Goal: Task Accomplishment & Management: Manage account settings

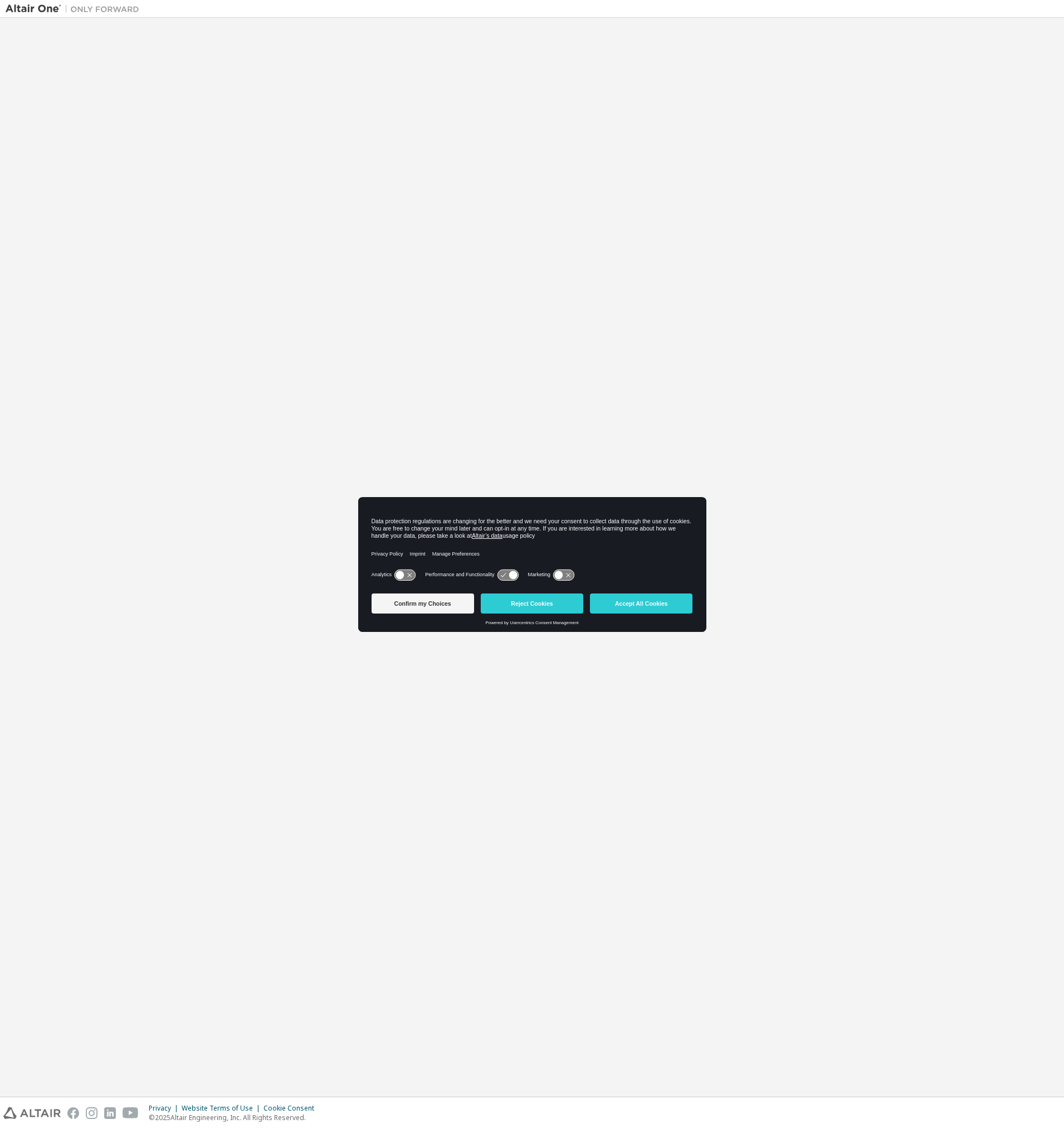
click at [659, 604] on button "Accept All Cookies" at bounding box center [641, 603] width 103 height 20
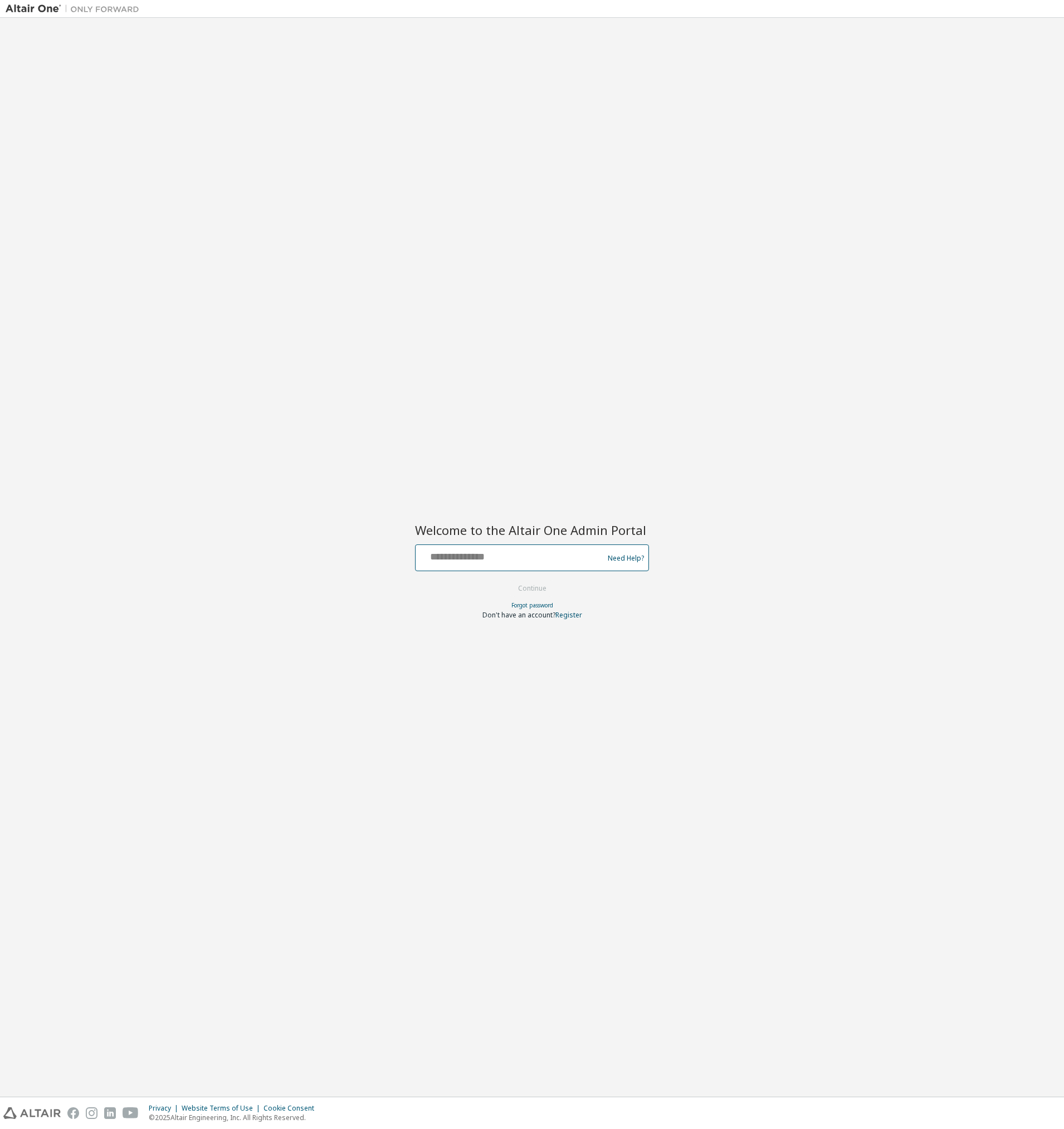
click at [556, 557] on input "text" at bounding box center [511, 555] width 182 height 16
type input "**********"
click at [506, 580] on button "Continue" at bounding box center [532, 589] width 52 height 17
click at [541, 604] on link "Forgot password" at bounding box center [532, 604] width 41 height 7
click at [543, 604] on link "Forgot password" at bounding box center [532, 604] width 41 height 7
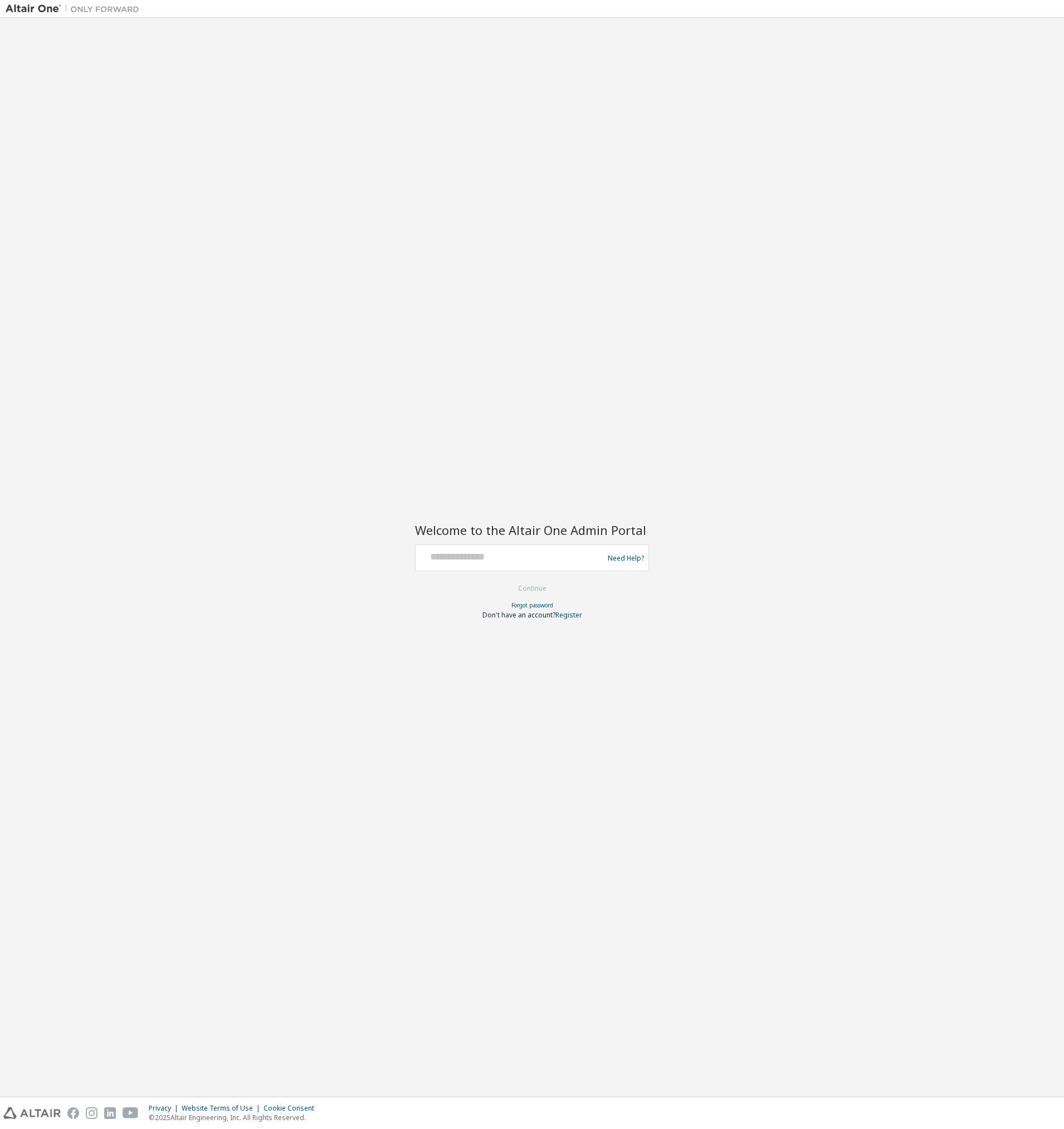
click at [553, 567] on div at bounding box center [511, 558] width 182 height 22
click at [547, 553] on input "text" at bounding box center [511, 555] width 182 height 16
type input "**********"
click at [541, 588] on button "Continue" at bounding box center [532, 589] width 52 height 17
click at [511, 550] on input "text" at bounding box center [511, 555] width 182 height 16
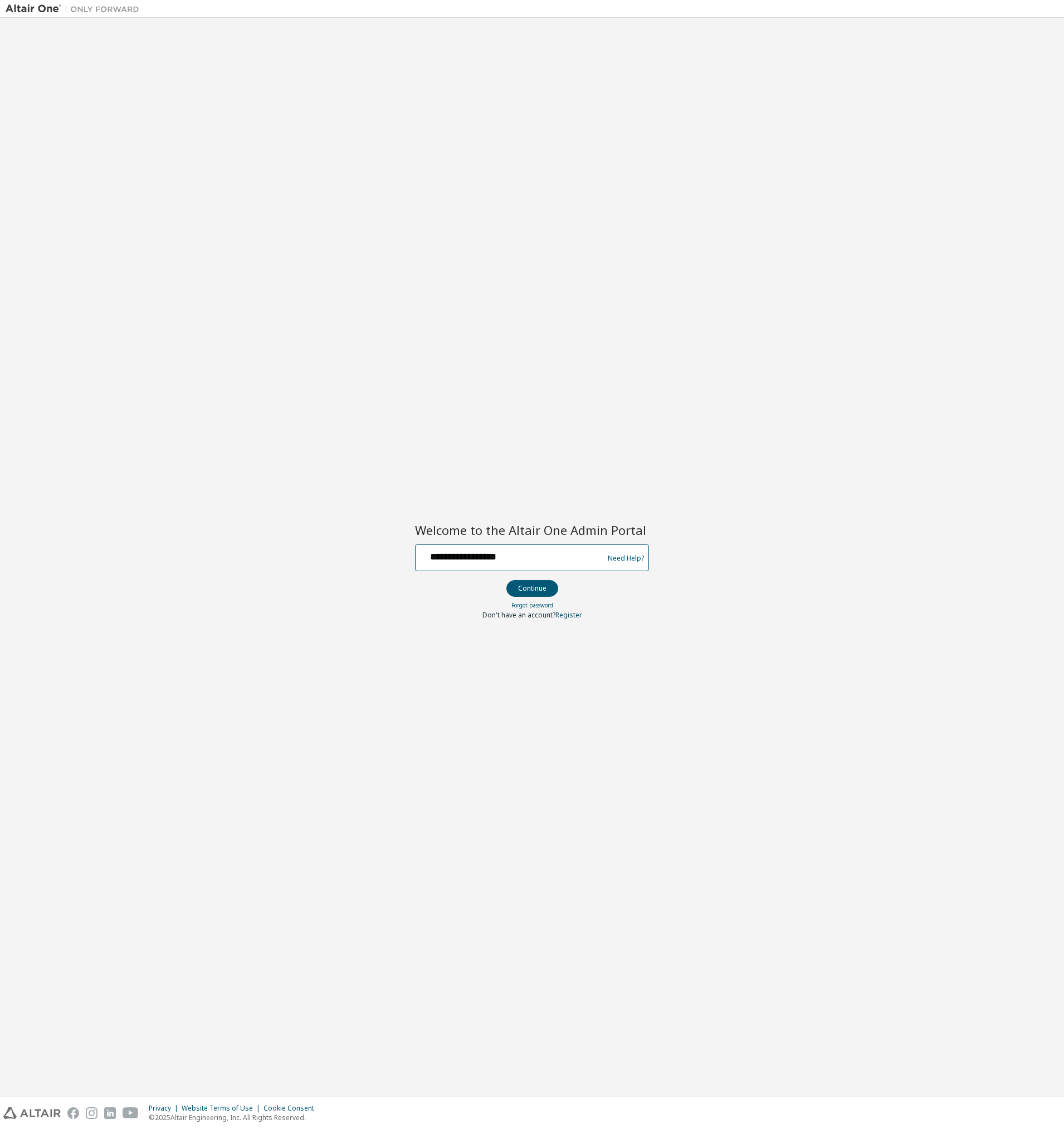
type input "**********"
click at [506, 580] on button "Continue" at bounding box center [532, 589] width 52 height 17
drag, startPoint x: 0, startPoint y: 0, endPoint x: 337, endPoint y: 345, distance: 482.3
click at [538, 603] on link "Forgot password" at bounding box center [532, 604] width 41 height 7
click at [546, 608] on link "Forgot password" at bounding box center [532, 604] width 41 height 7
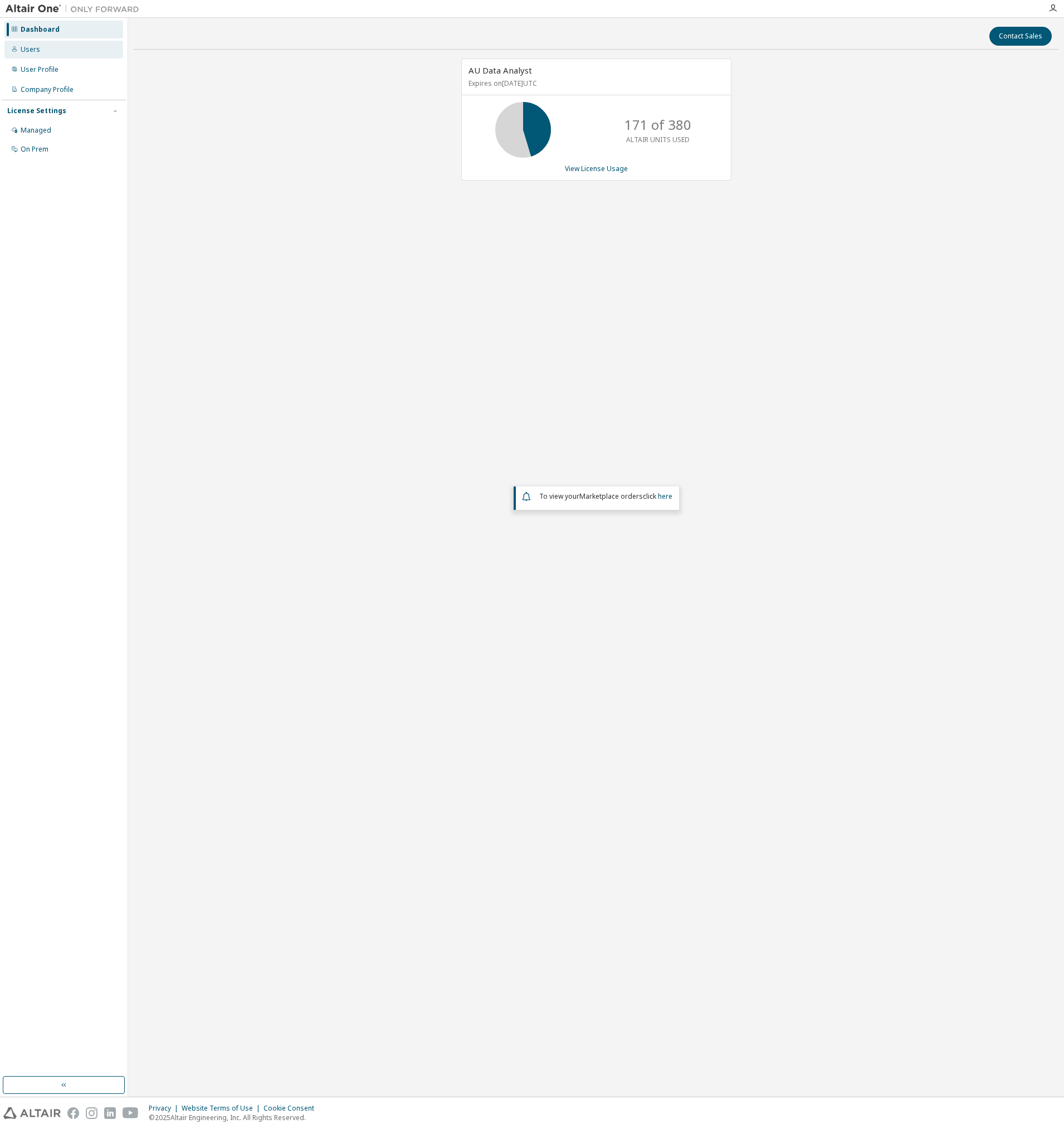
click at [38, 51] on div "Users" at bounding box center [31, 49] width 20 height 9
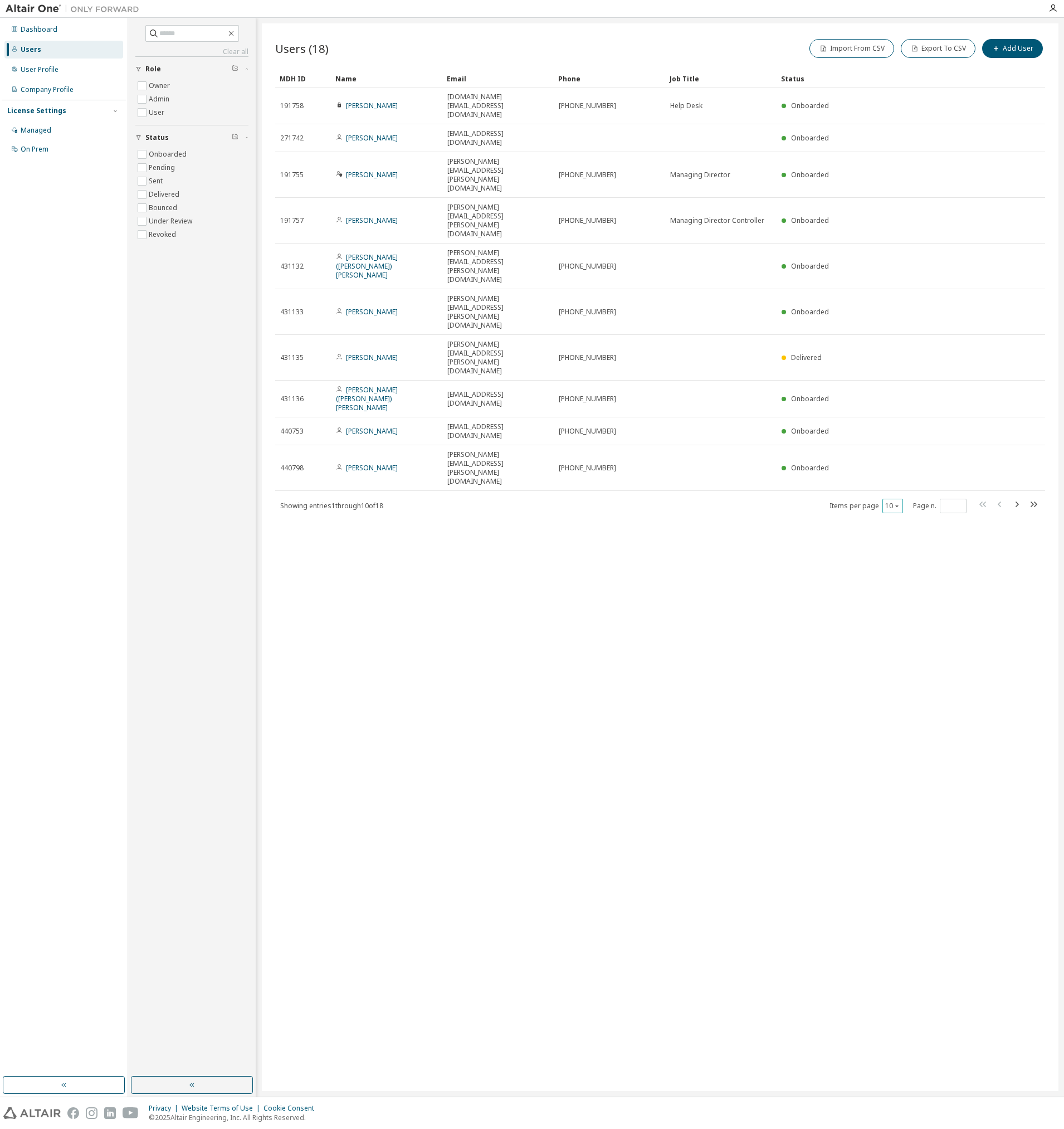
click at [901, 499] on div "10" at bounding box center [892, 506] width 21 height 14
click at [895, 502] on icon "button" at bounding box center [897, 506] width 7 height 7
click at [892, 322] on div "20" at bounding box center [927, 320] width 89 height 13
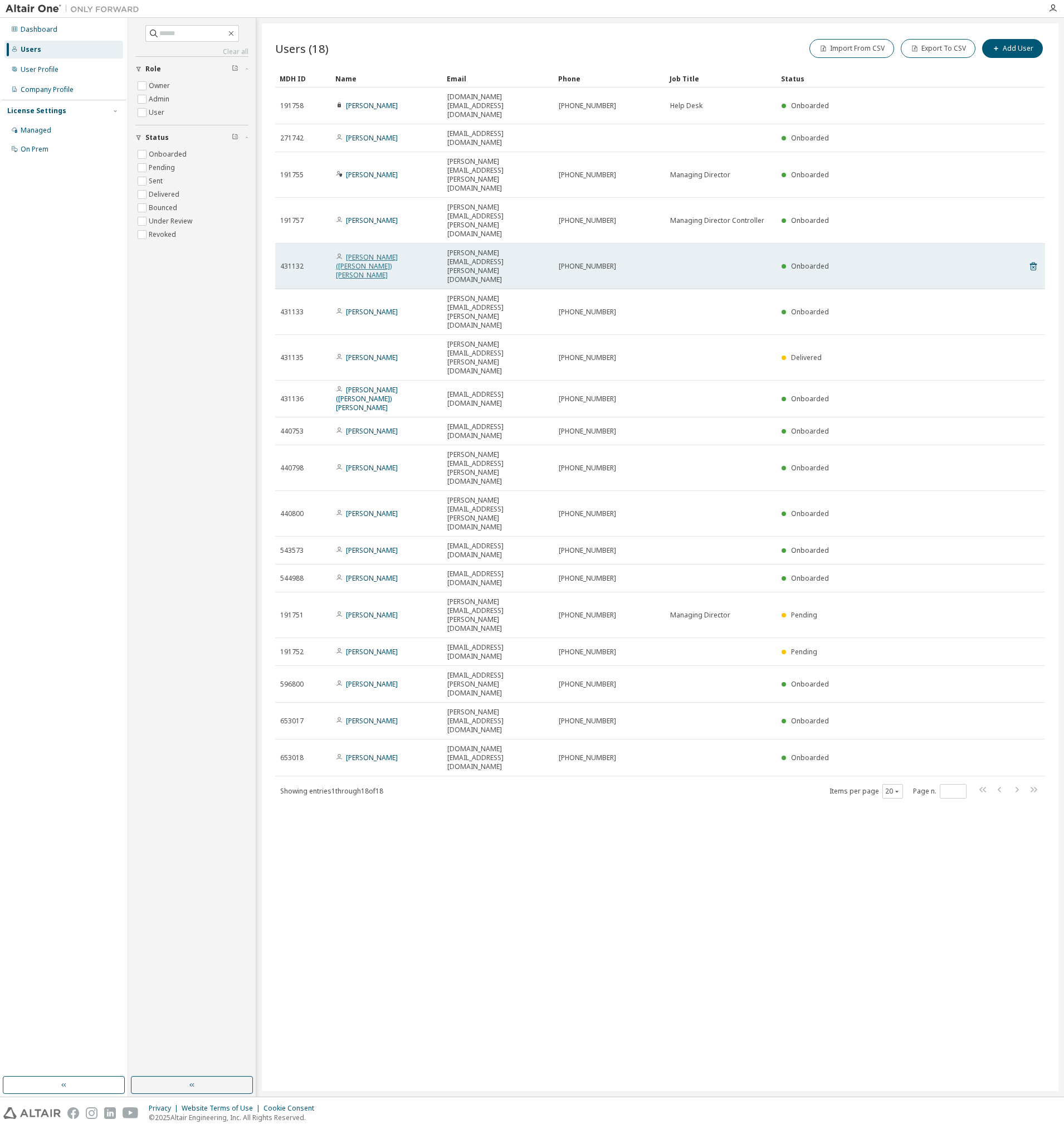
click at [389, 253] on link "[PERSON_NAME] ([PERSON_NAME]) [PERSON_NAME]" at bounding box center [366, 266] width 62 height 27
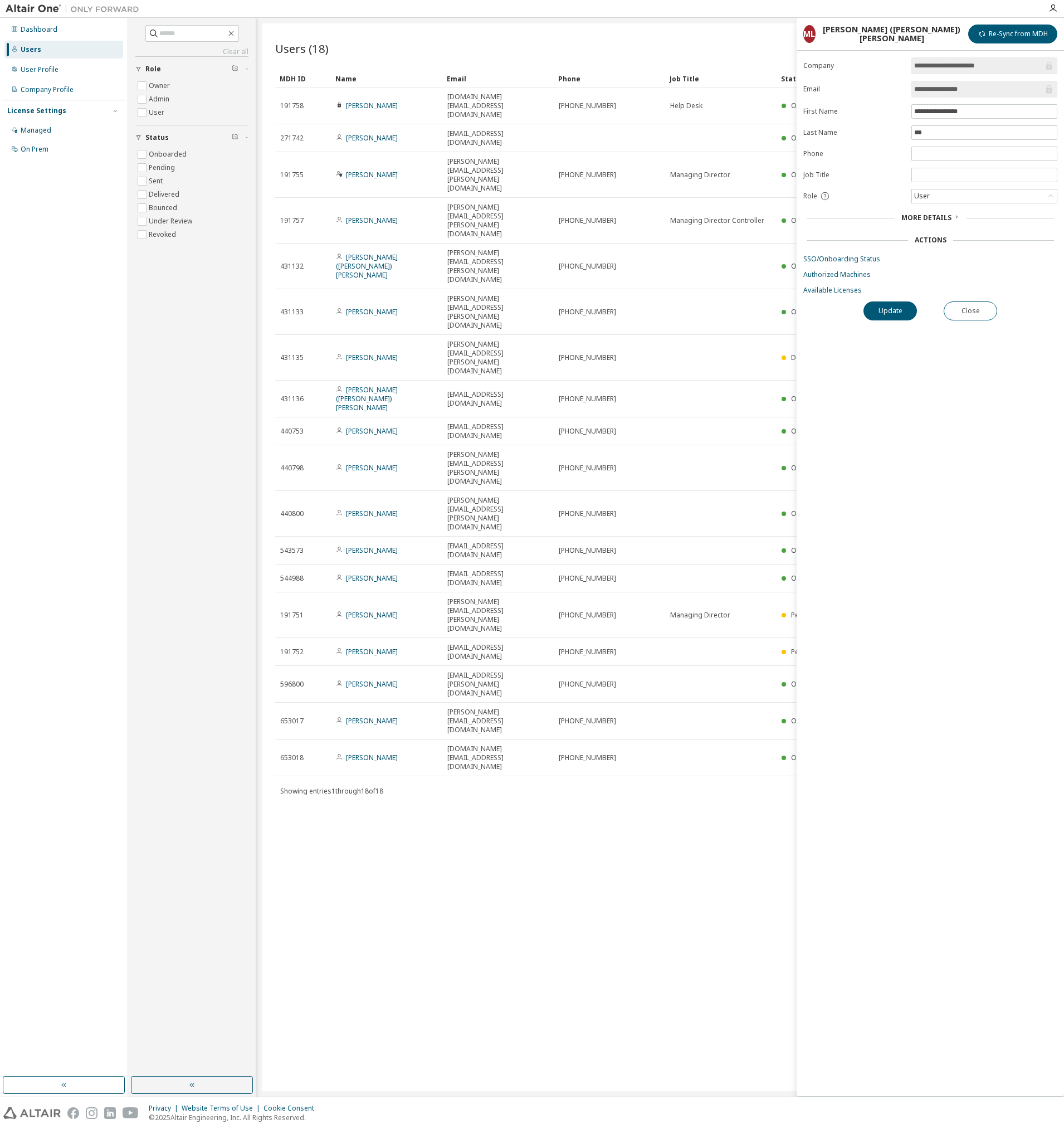
click at [796, 621] on div "Users (18) Import From CSV Export To CSV Add User Clear Load Save Save As Field…" at bounding box center [660, 557] width 796 height 1068
click at [796, 620] on div "**********" at bounding box center [930, 576] width 268 height 1039
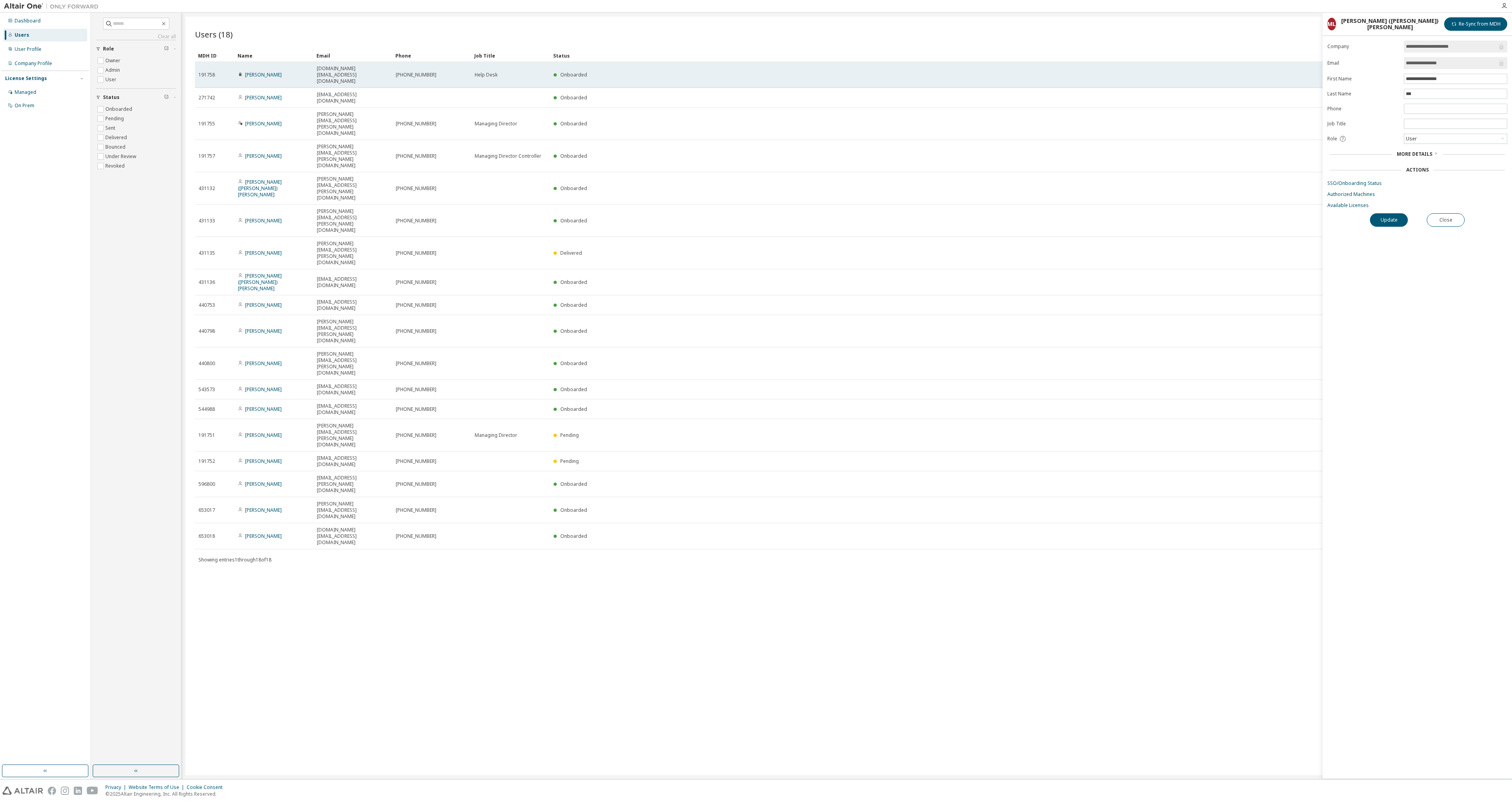
click at [487, 72] on span "Help Desk" at bounding box center [486, 75] width 23 height 6
click at [255, 72] on link "[PERSON_NAME]" at bounding box center [263, 75] width 37 height 6
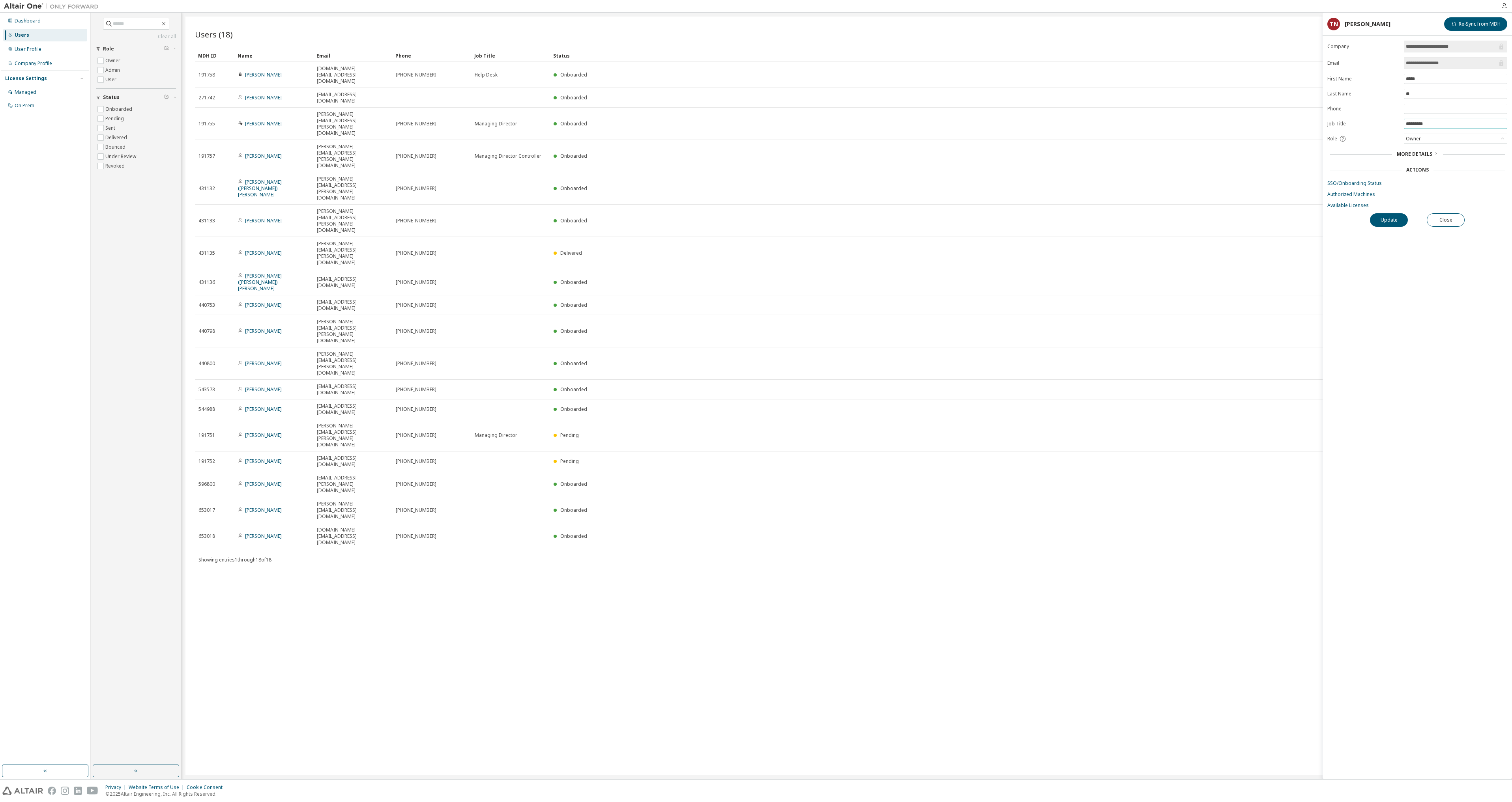
click at [753, 119] on span "*********" at bounding box center [1456, 123] width 103 height 10
drag, startPoint x: 1473, startPoint y: 123, endPoint x: 1361, endPoint y: 122, distance: 112.0
click at [753, 122] on form "**********" at bounding box center [1417, 124] width 180 height 168
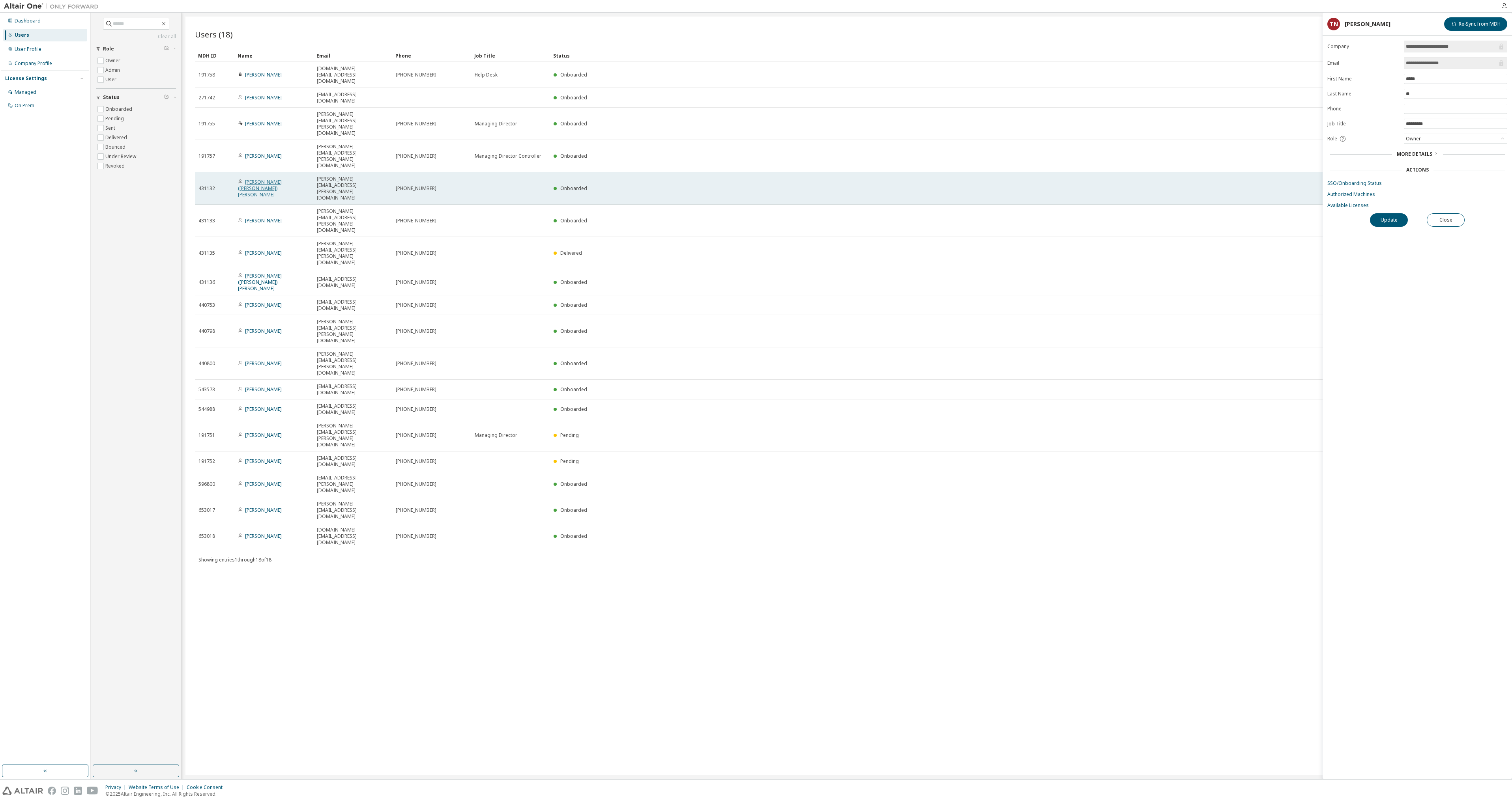
click at [263, 179] on link "[PERSON_NAME] ([PERSON_NAME]) [PERSON_NAME]" at bounding box center [259, 188] width 44 height 19
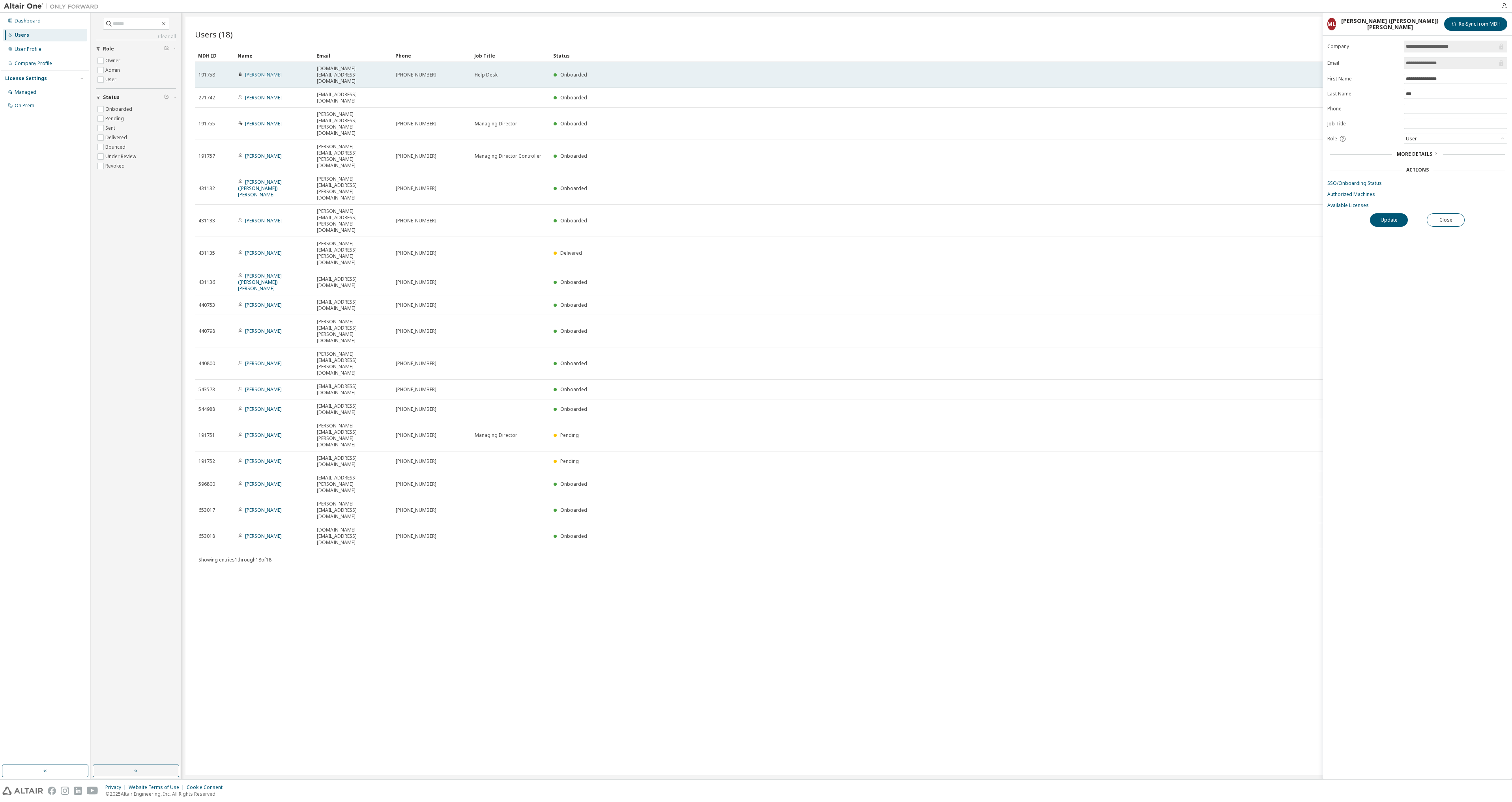
click at [258, 72] on link "[PERSON_NAME]" at bounding box center [263, 75] width 37 height 6
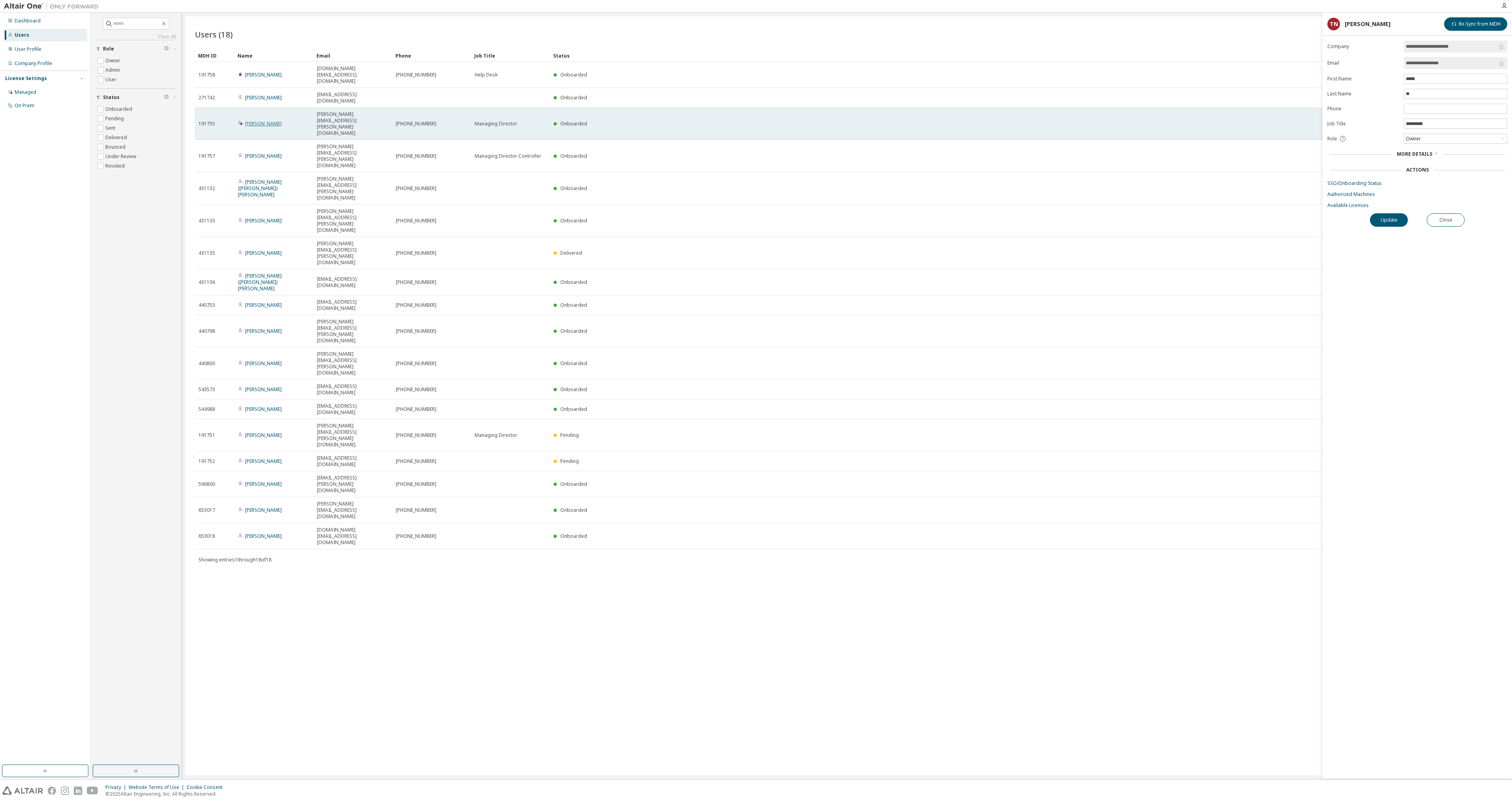
click at [262, 120] on link "[PERSON_NAME]" at bounding box center [263, 123] width 37 height 6
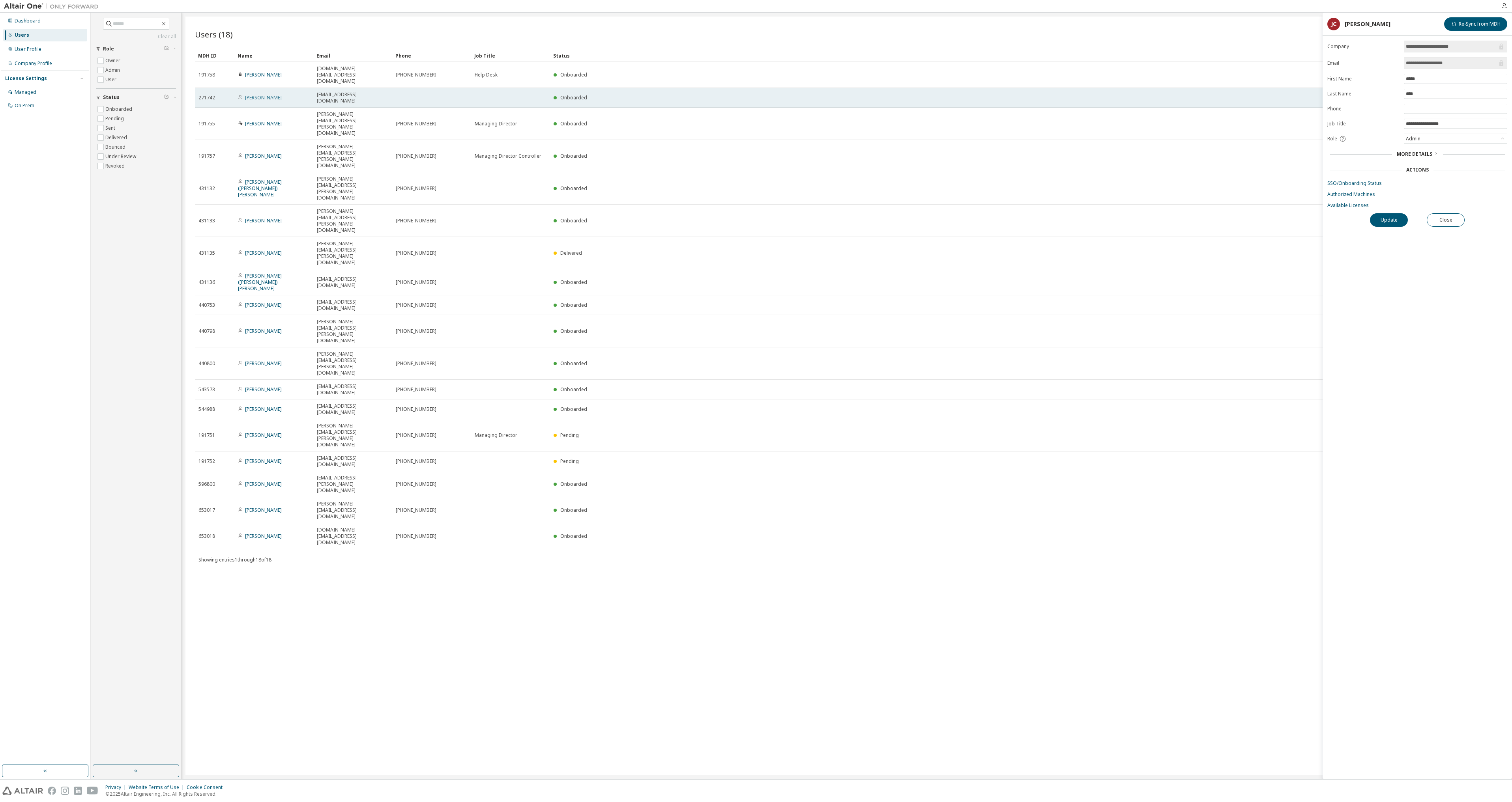
click at [266, 94] on link "[PERSON_NAME]" at bounding box center [263, 97] width 37 height 6
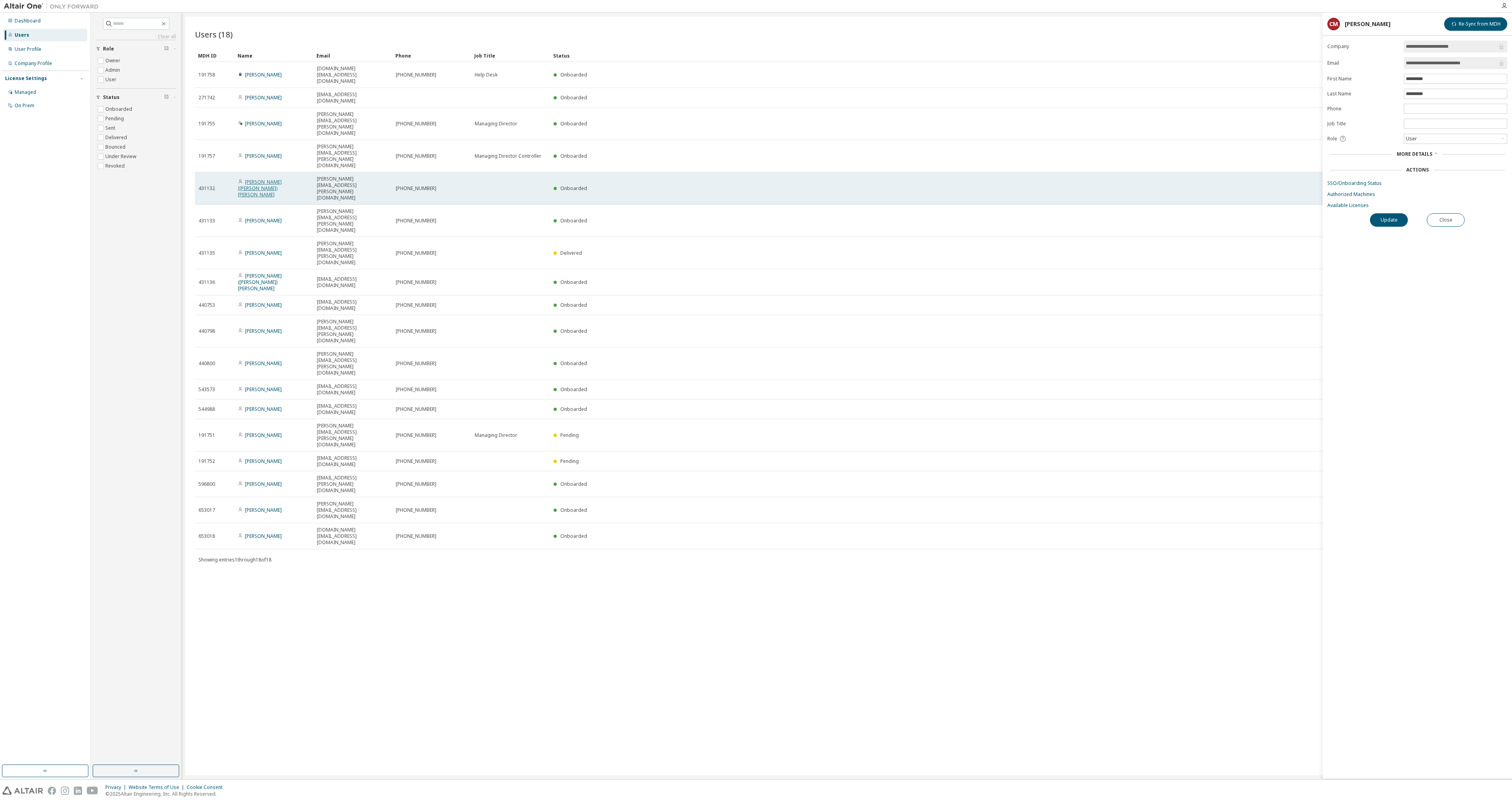
click at [282, 179] on link "[PERSON_NAME] ([PERSON_NAME]) [PERSON_NAME]" at bounding box center [259, 188] width 44 height 19
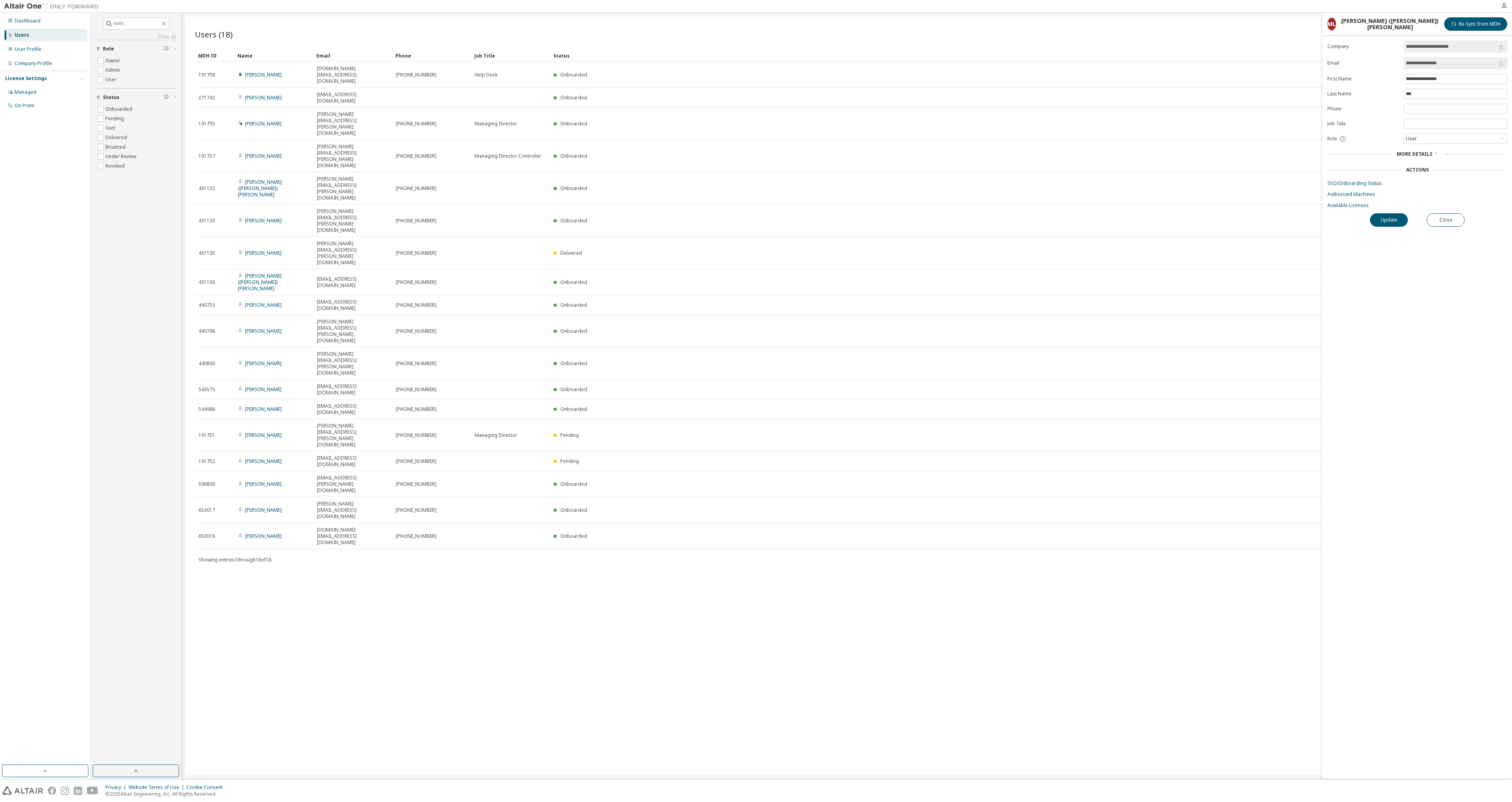
click at [506, 620] on div "Users (18) Import From CSV Export To CSV Add User Clear Load Save Save As Field…" at bounding box center [846, 395] width 1322 height 759
click at [405, 486] on div "Users (18) Import From CSV Export To CSV Add User Clear Load Save Save As Field…" at bounding box center [846, 395] width 1322 height 759
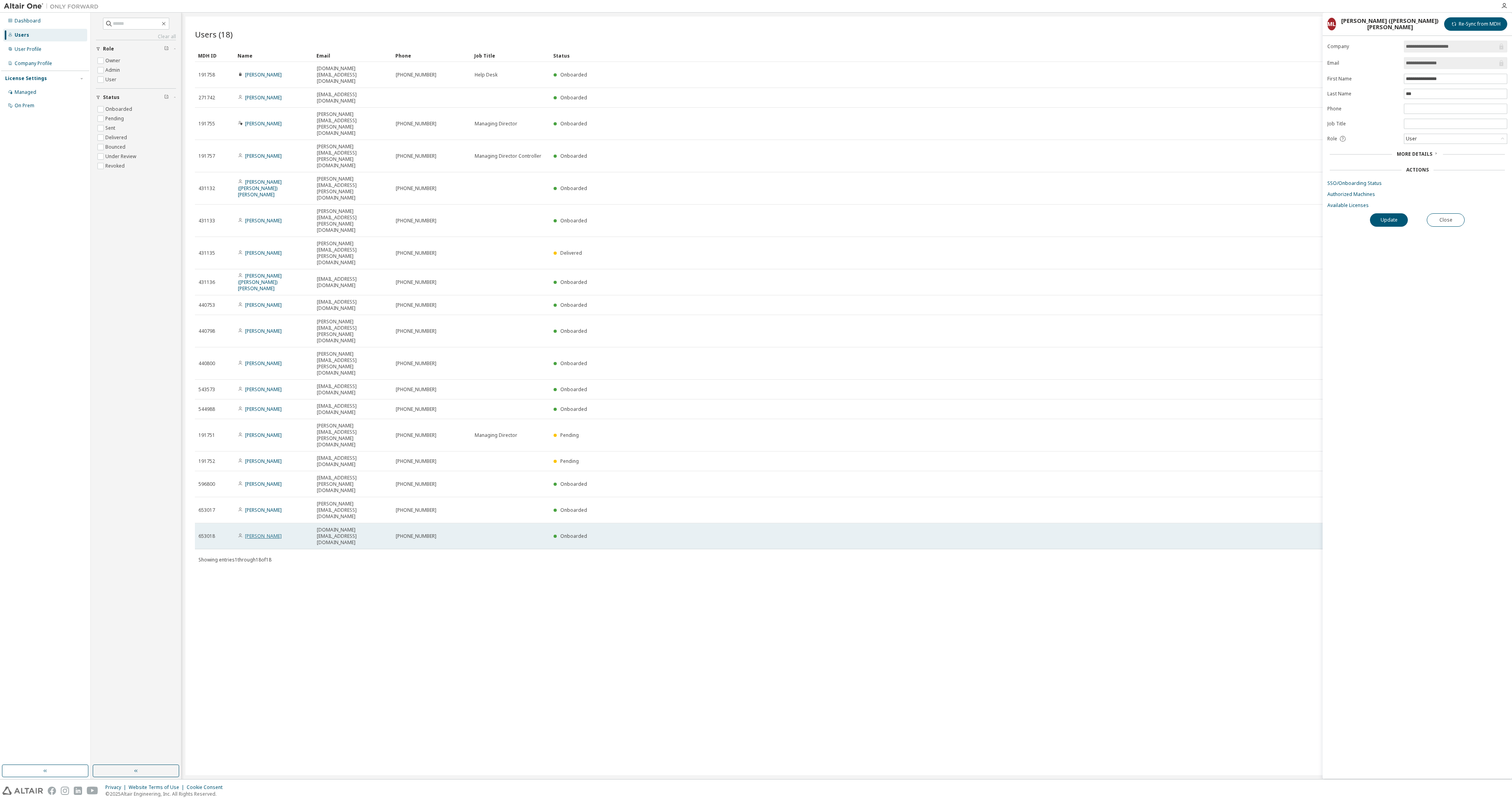
click at [252, 533] on link "[PERSON_NAME]" at bounding box center [263, 536] width 37 height 6
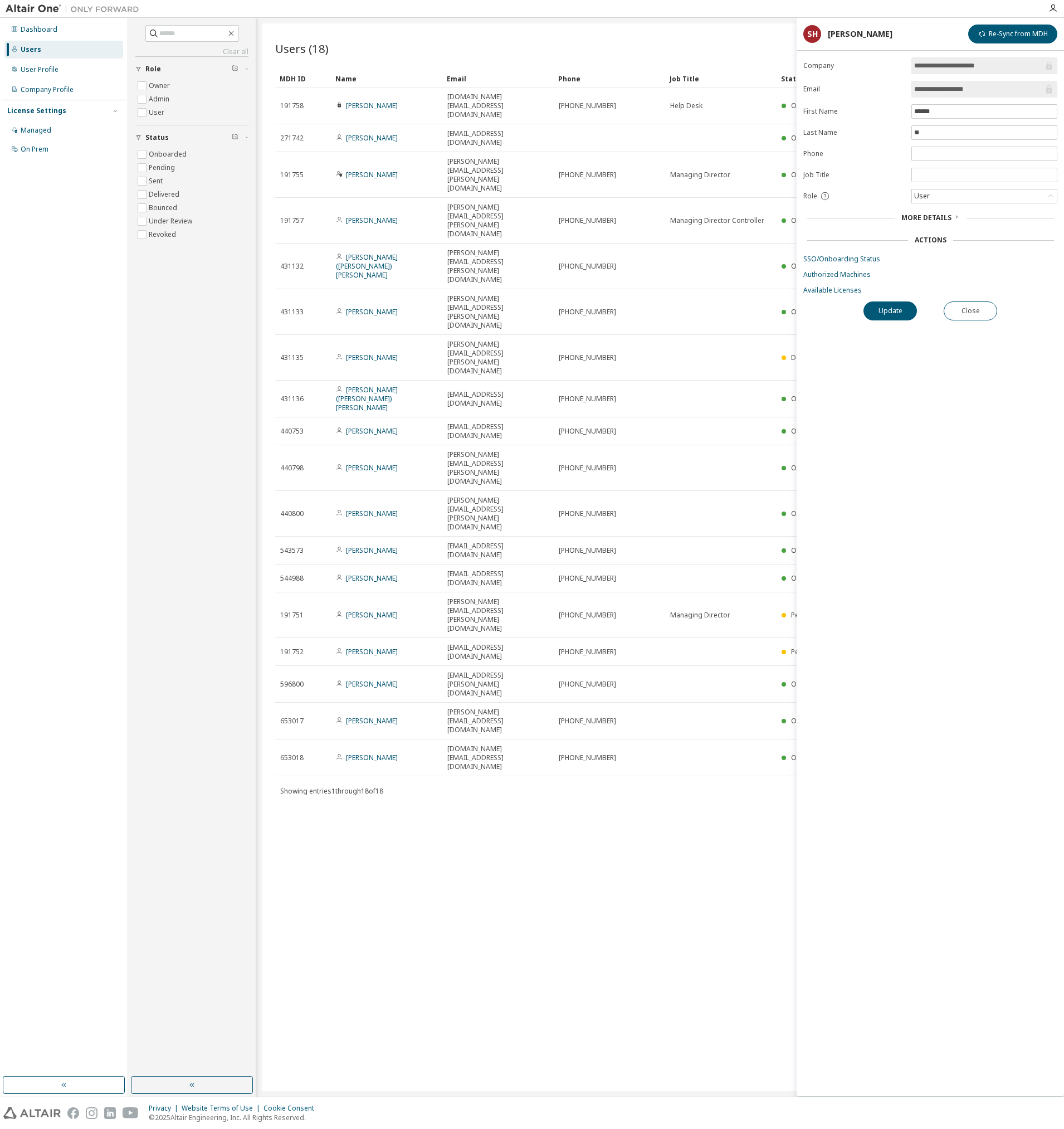
click at [483, 735] on div "Users (18) Import From CSV Export To CSV Add User Clear Load Save Save As Field…" at bounding box center [660, 557] width 796 height 1068
click at [249, 511] on div "Clear all Status Onboarded Pending Sent Delivered Bounced Under Review Revoked …" at bounding box center [192, 547] width 124 height 1055
click at [859, 593] on div "**********" at bounding box center [930, 576] width 268 height 1039
drag, startPoint x: 667, startPoint y: 1092, endPoint x: 789, endPoint y: 1088, distance: 122.1
click at [789, 1088] on div "Clear all Status Onboarded Pending Sent Delivered Bounced Under Review Revoked …" at bounding box center [596, 557] width 936 height 1078
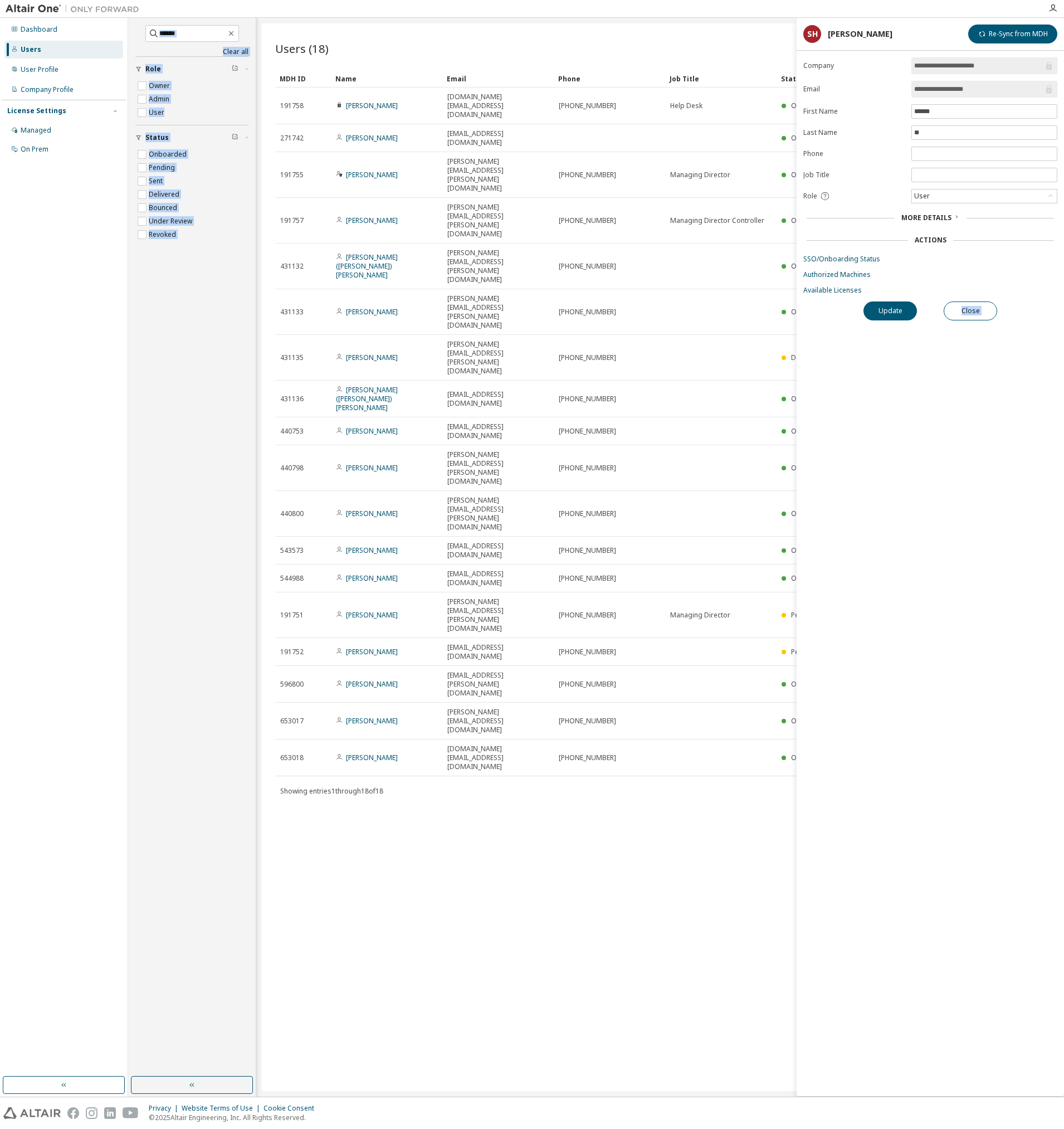
drag, startPoint x: 796, startPoint y: 1080, endPoint x: 915, endPoint y: 1068, distance: 119.6
click at [915, 1068] on main "**********" at bounding box center [596, 557] width 936 height 1078
drag, startPoint x: 547, startPoint y: 889, endPoint x: 983, endPoint y: 710, distance: 471.3
click at [983, 710] on div "**********" at bounding box center [930, 576] width 268 height 1039
click at [638, 715] on div "Users (18) Import From CSV Export To CSV Add User Clear Load Save Save As Field…" at bounding box center [660, 557] width 796 height 1068
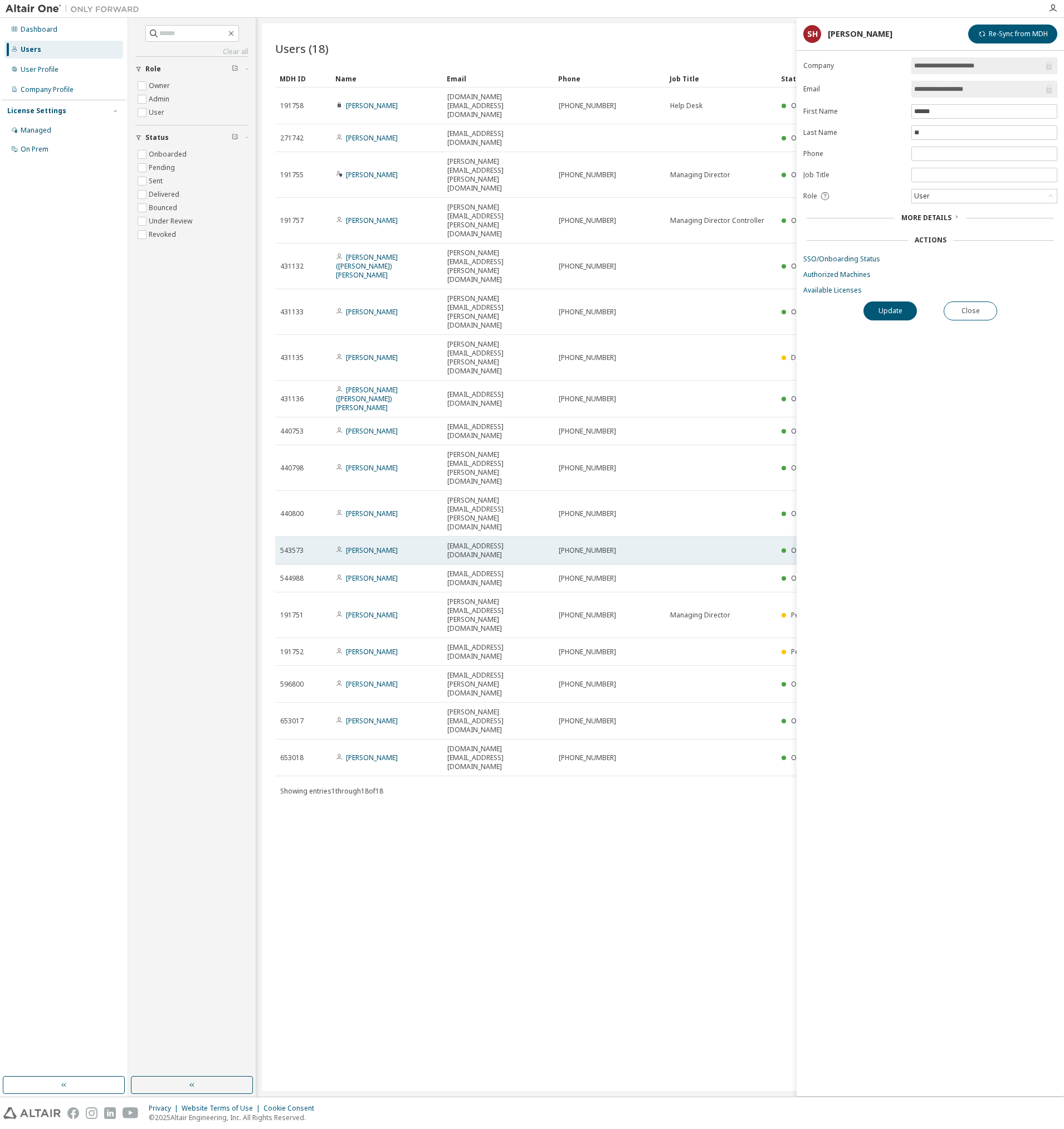
click at [427, 546] on div "[PERSON_NAME]" at bounding box center [386, 550] width 101 height 9
click at [371, 545] on link "[PERSON_NAME]" at bounding box center [371, 550] width 52 height 9
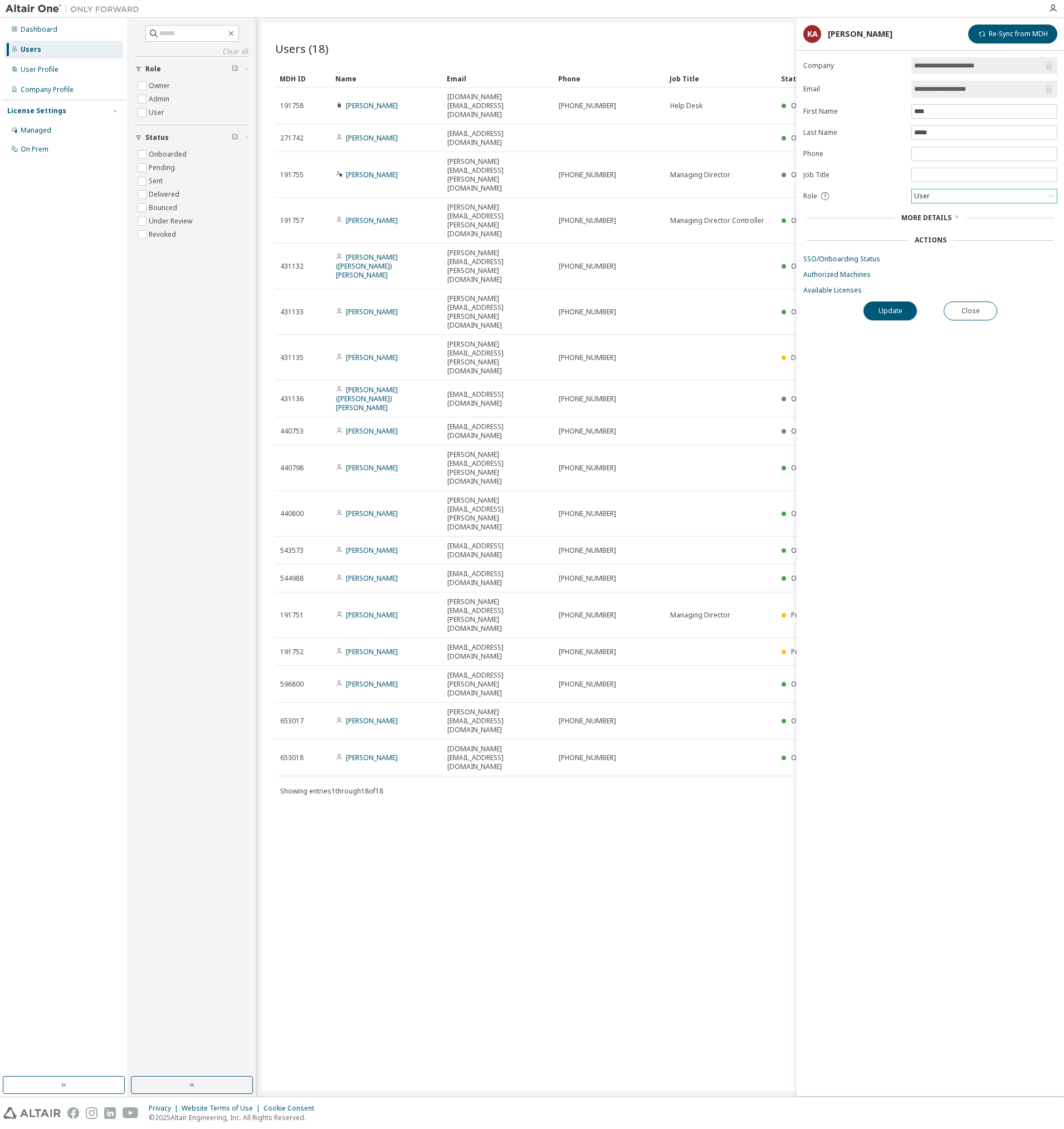
click at [978, 196] on div "User" at bounding box center [984, 196] width 145 height 13
drag, startPoint x: 957, startPoint y: 652, endPoint x: 946, endPoint y: 521, distance: 131.5
click at [946, 521] on div "**********" at bounding box center [930, 576] width 268 height 1039
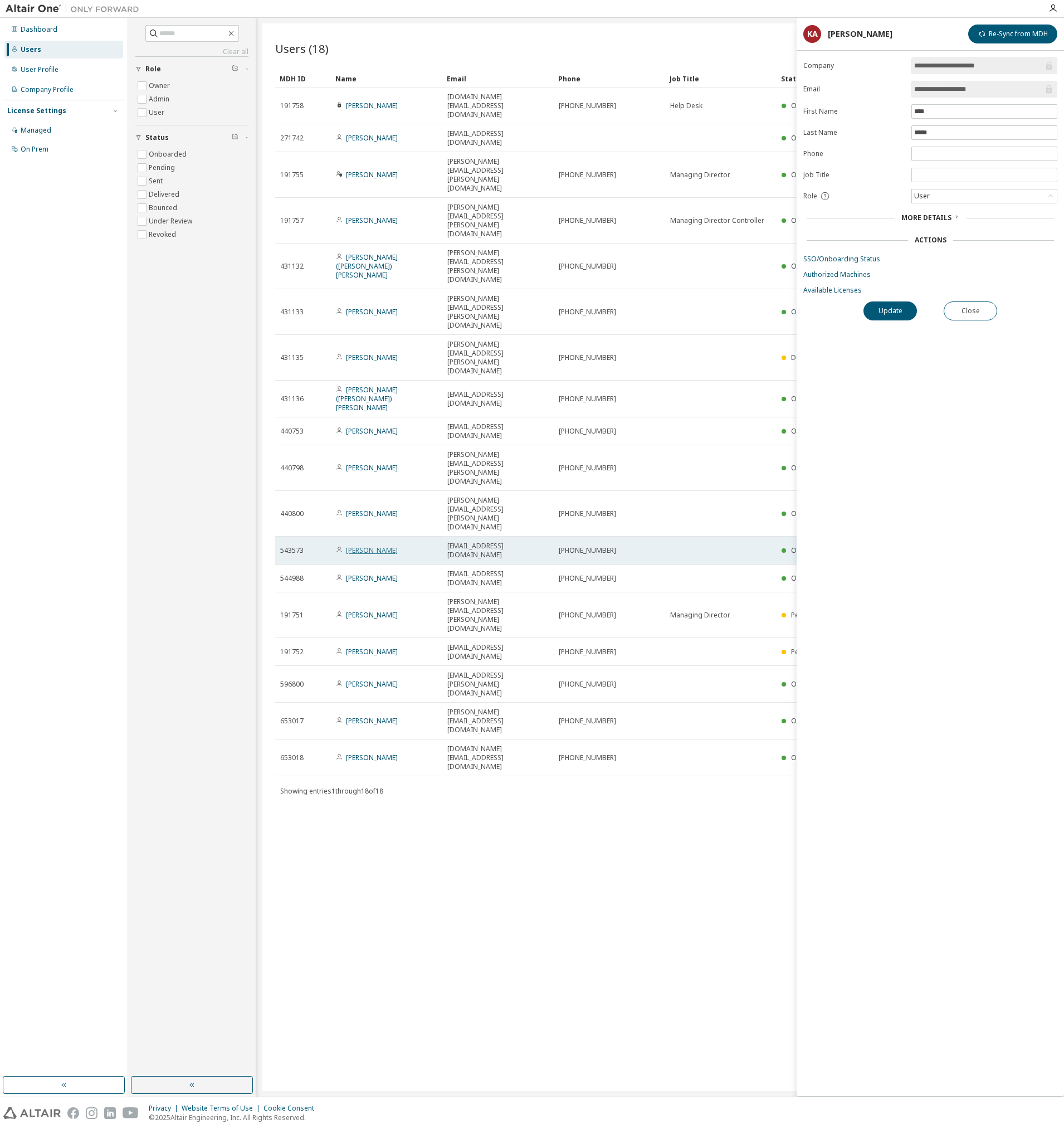
click at [357, 545] on link "[PERSON_NAME]" at bounding box center [371, 550] width 52 height 9
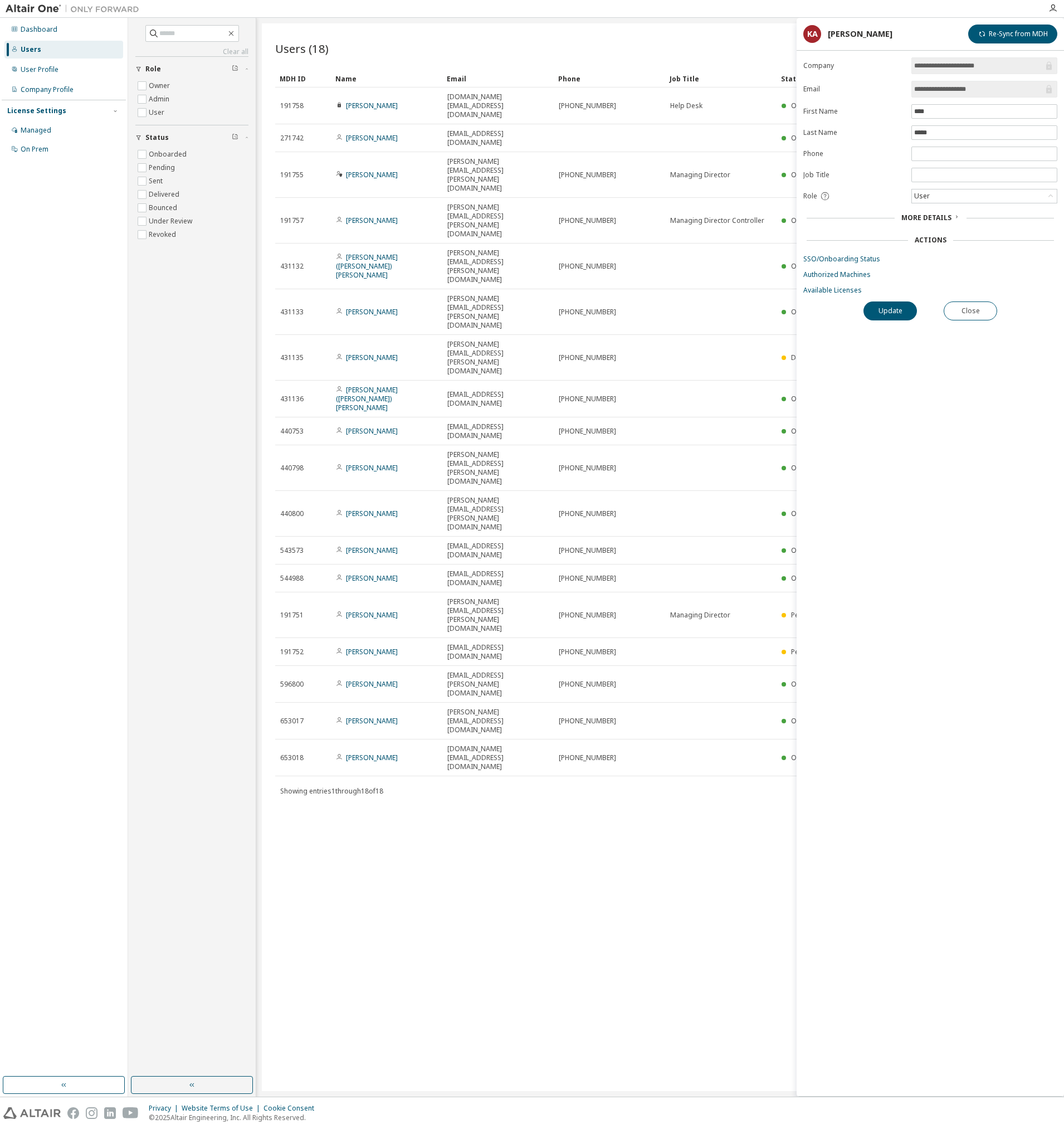
click at [937, 219] on span "More Details" at bounding box center [926, 217] width 51 height 9
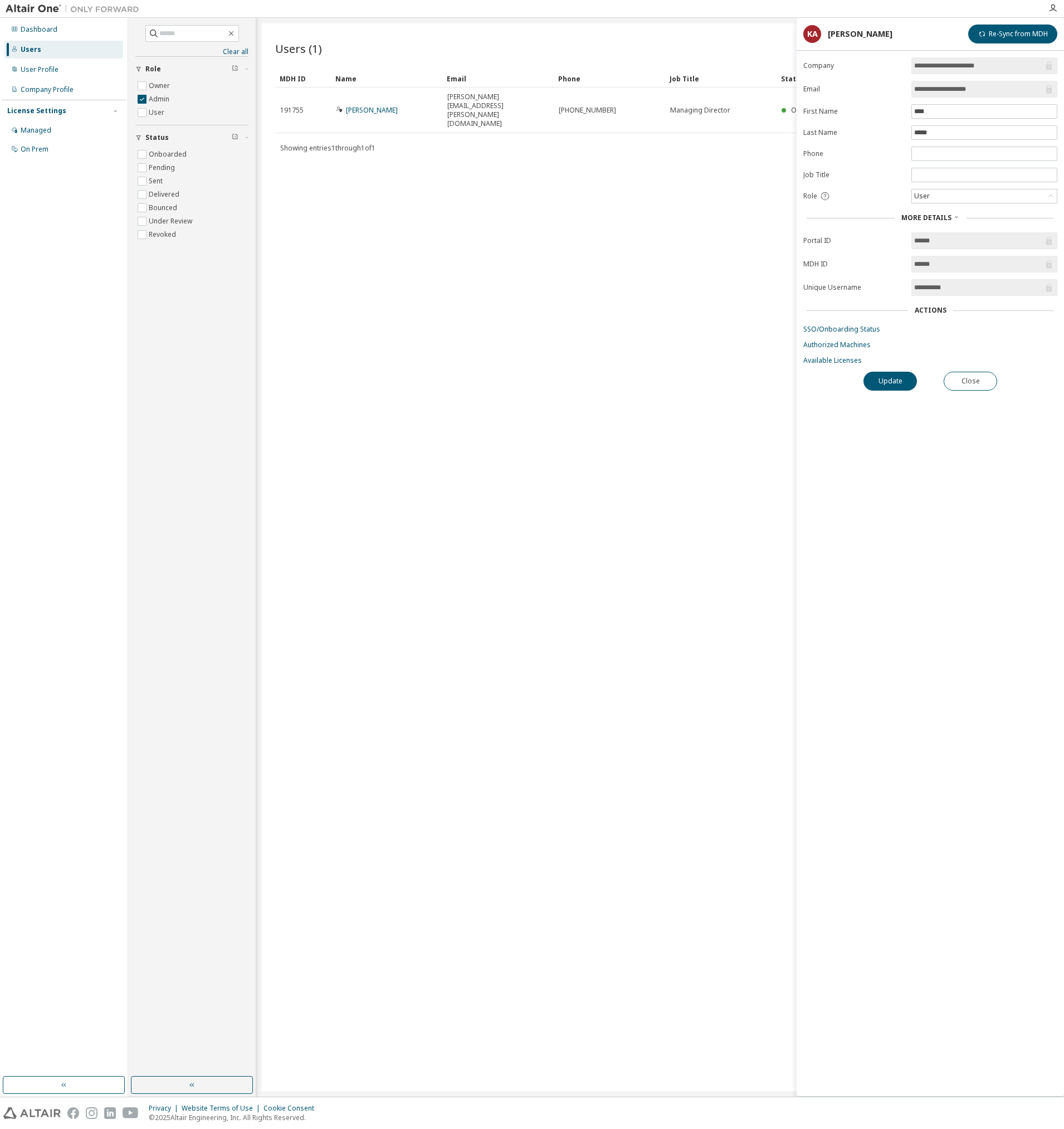
click at [162, 387] on div "Clear all Status Onboarded Pending Sent Delivered Bounced Under Review Revoked …" at bounding box center [192, 547] width 124 height 1055
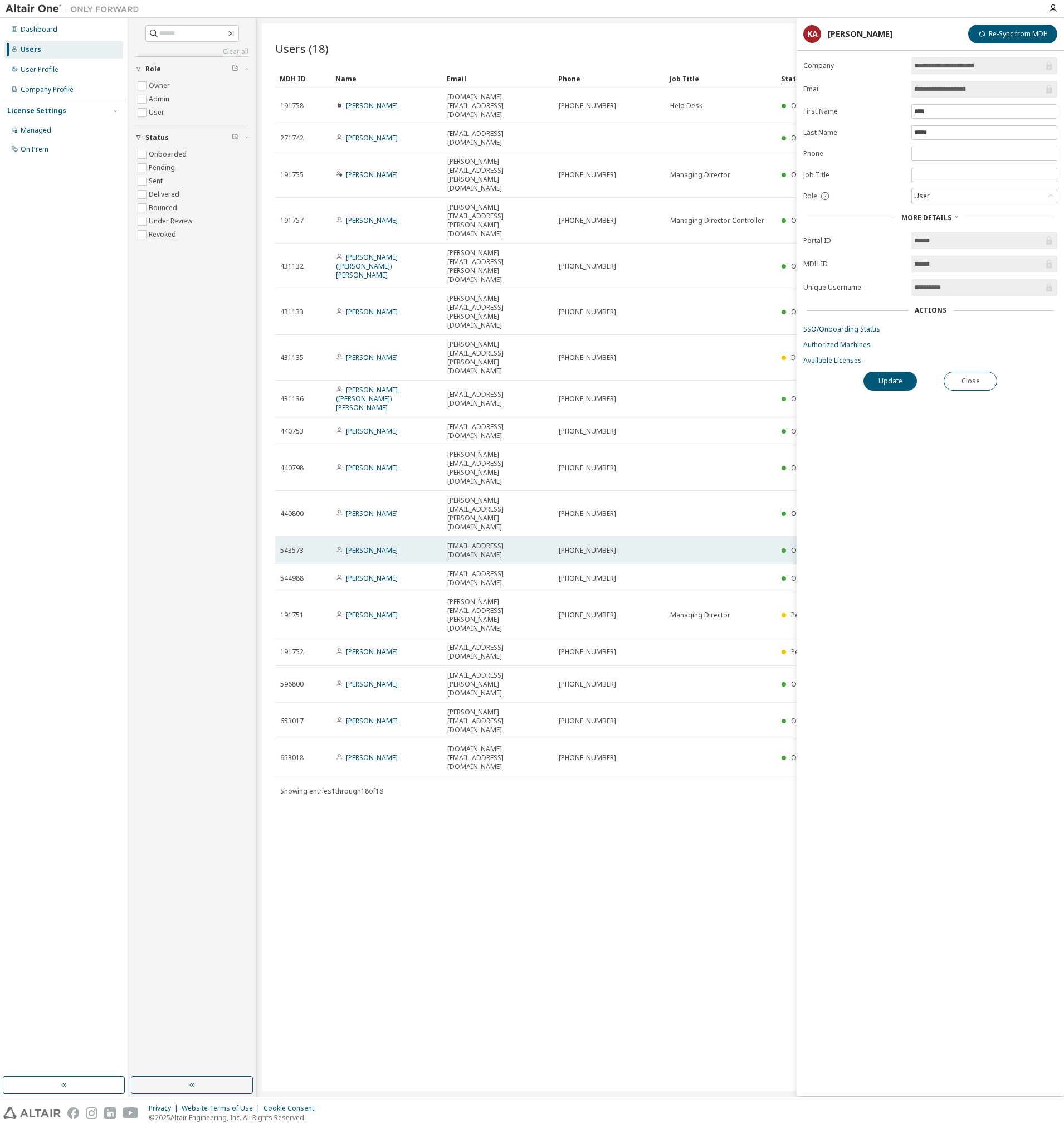
click at [288, 546] on span "543573" at bounding box center [292, 550] width 23 height 9
click at [796, 545] on span "Onboarded" at bounding box center [810, 550] width 38 height 9
click at [368, 545] on link "[PERSON_NAME]" at bounding box center [371, 550] width 52 height 9
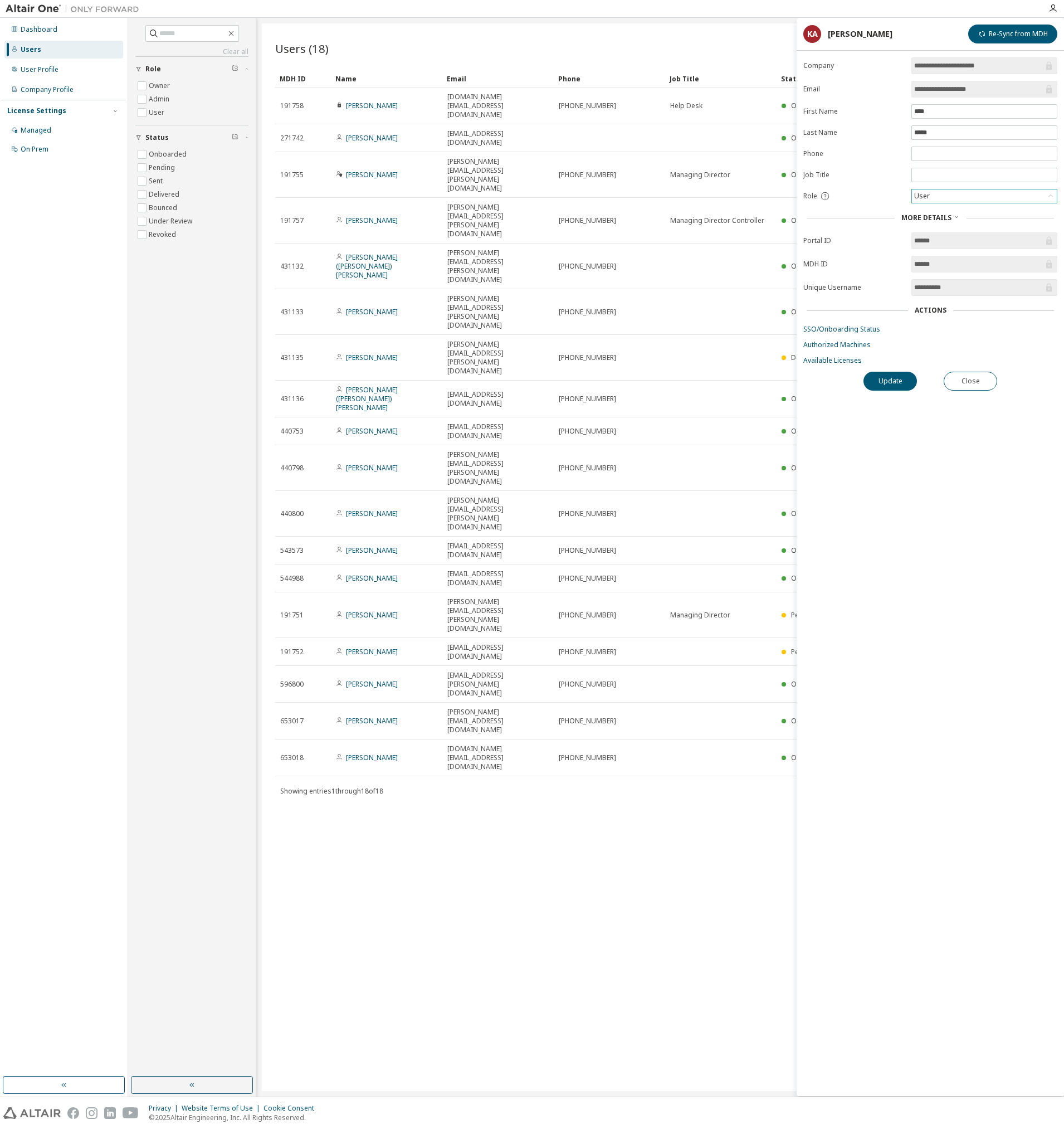
click at [952, 201] on div "User" at bounding box center [984, 196] width 145 height 13
click at [864, 190] on form "**********" at bounding box center [930, 211] width 254 height 308
click at [621, 724] on div "Users (18) Import From CSV Export To CSV Add User Clear Load Save Save As Field…" at bounding box center [660, 557] width 796 height 1068
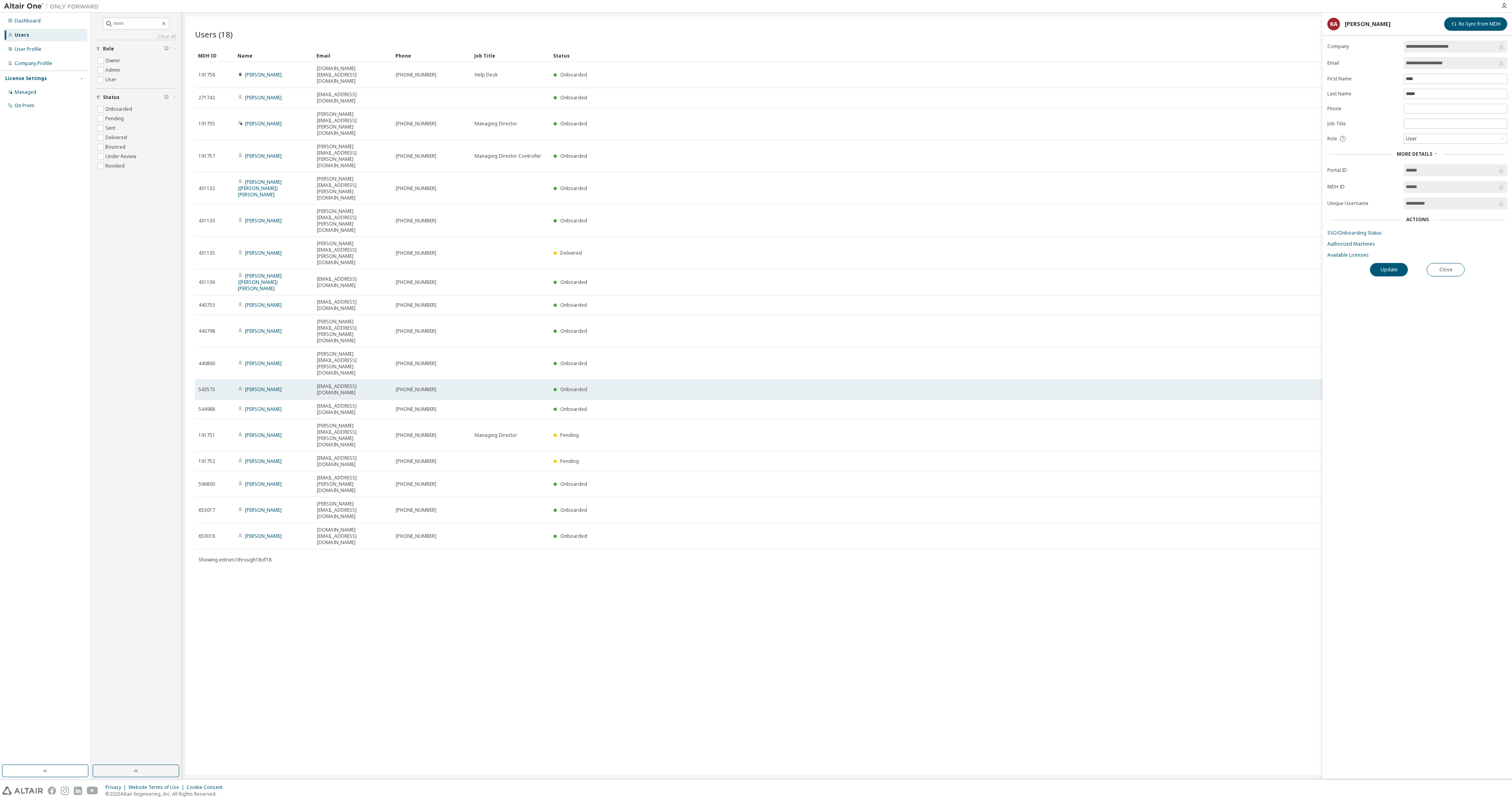
click at [577, 386] on span "Onboarded" at bounding box center [574, 389] width 27 height 6
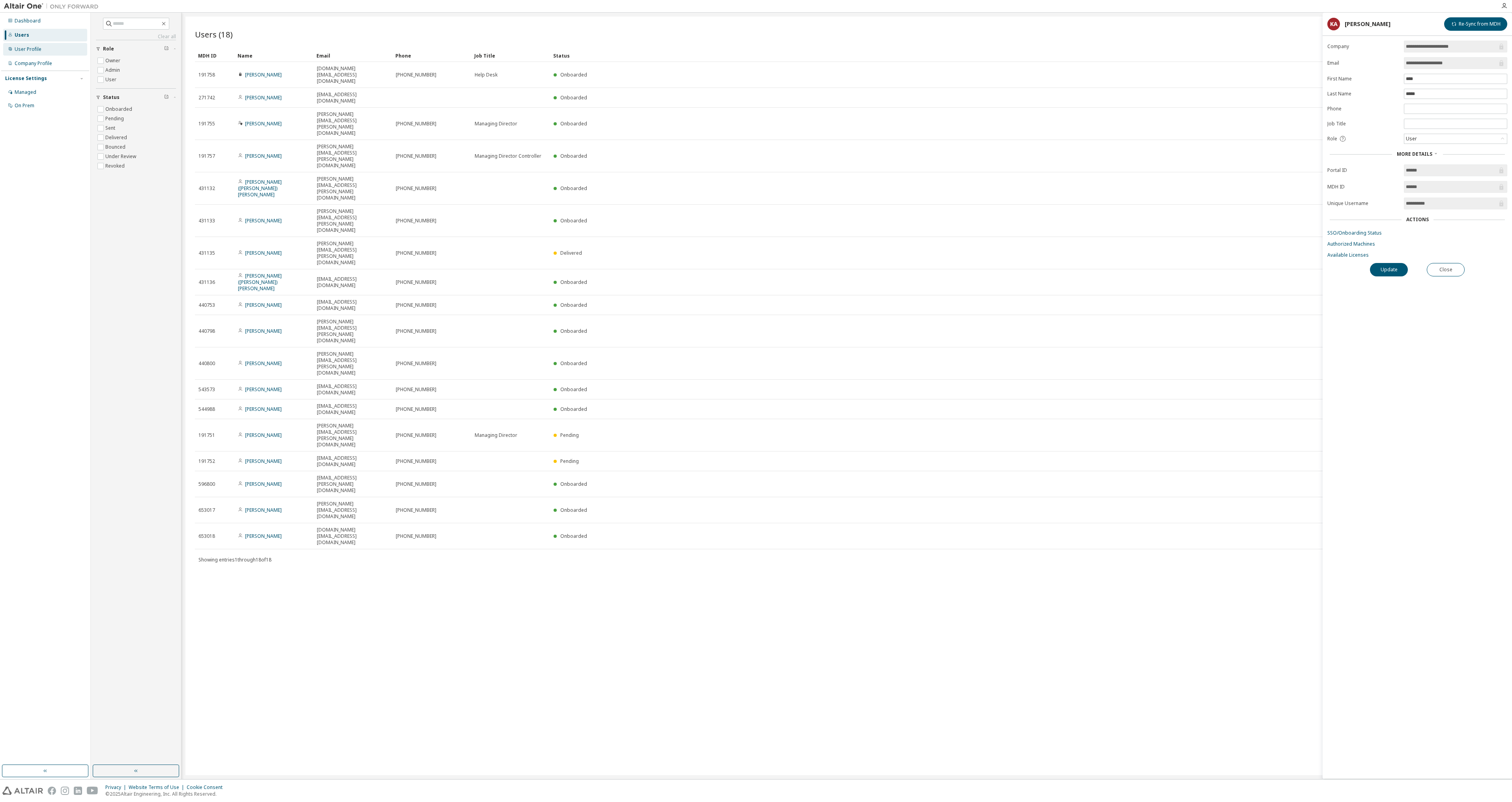
click at [31, 49] on div "User Profile" at bounding box center [28, 49] width 27 height 6
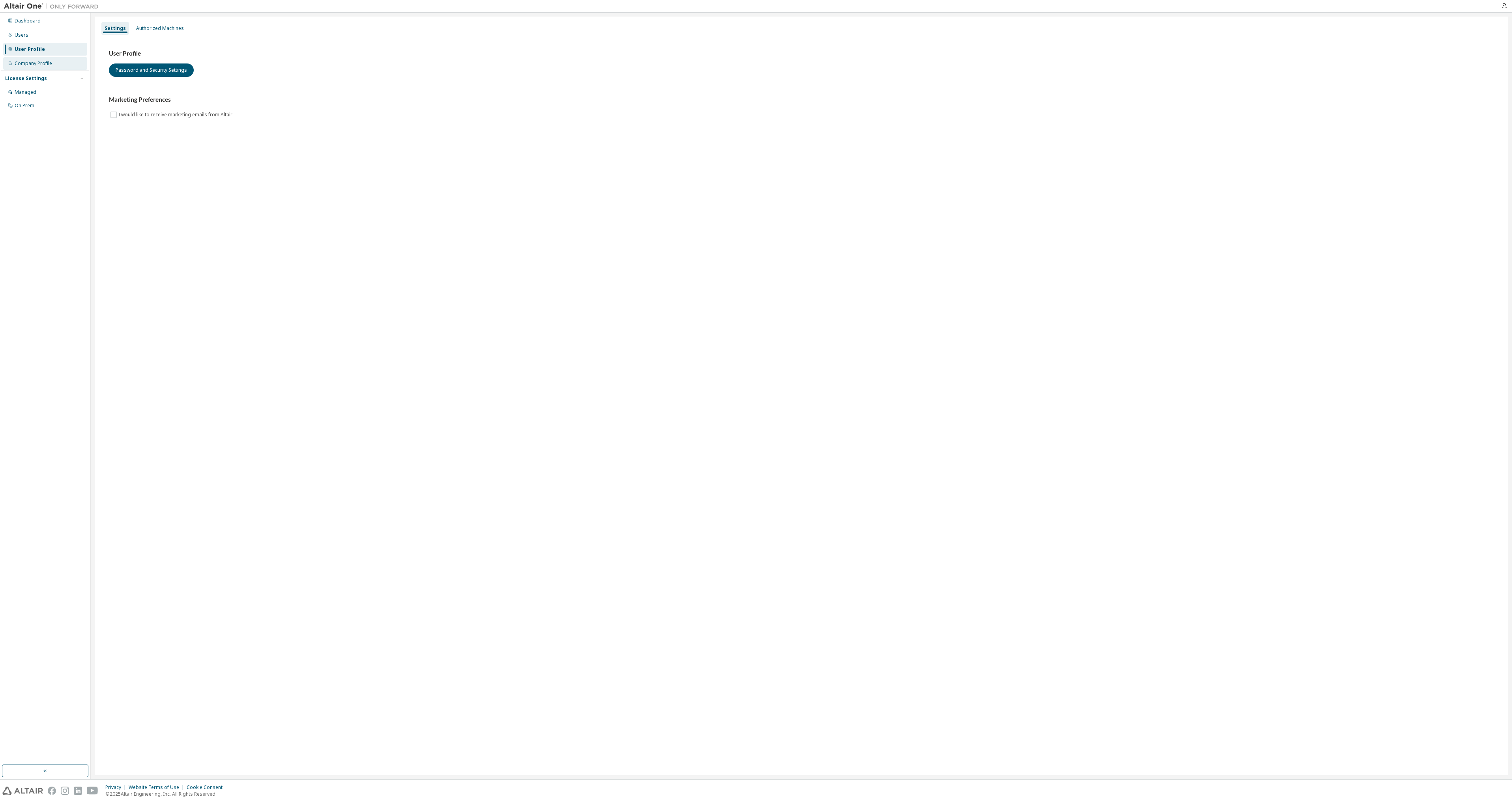
click at [34, 62] on div "Company Profile" at bounding box center [33, 63] width 38 height 6
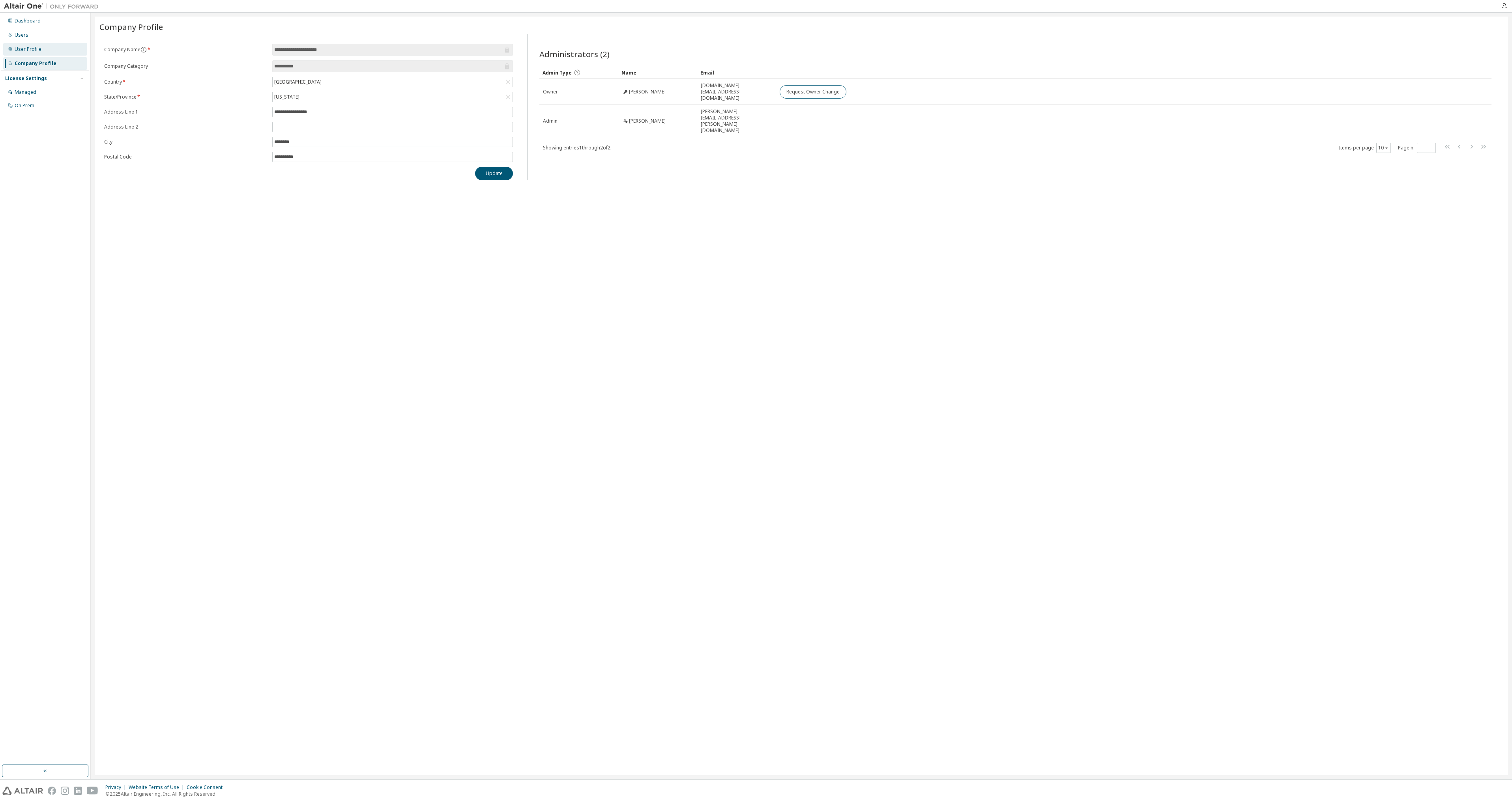
click at [34, 50] on div "User Profile" at bounding box center [28, 49] width 27 height 6
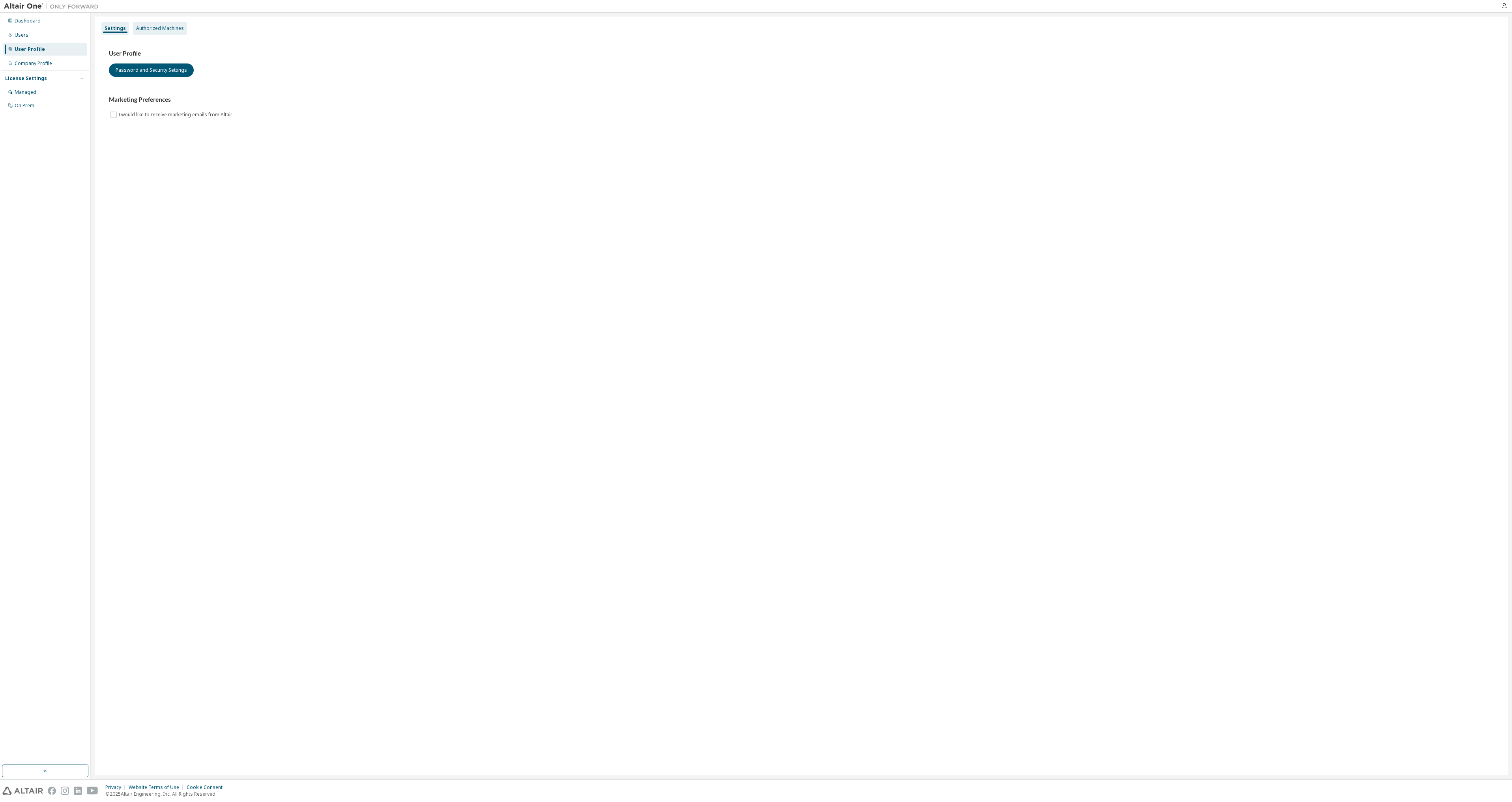
click at [171, 25] on div "Authorized Machines" at bounding box center [160, 28] width 48 height 6
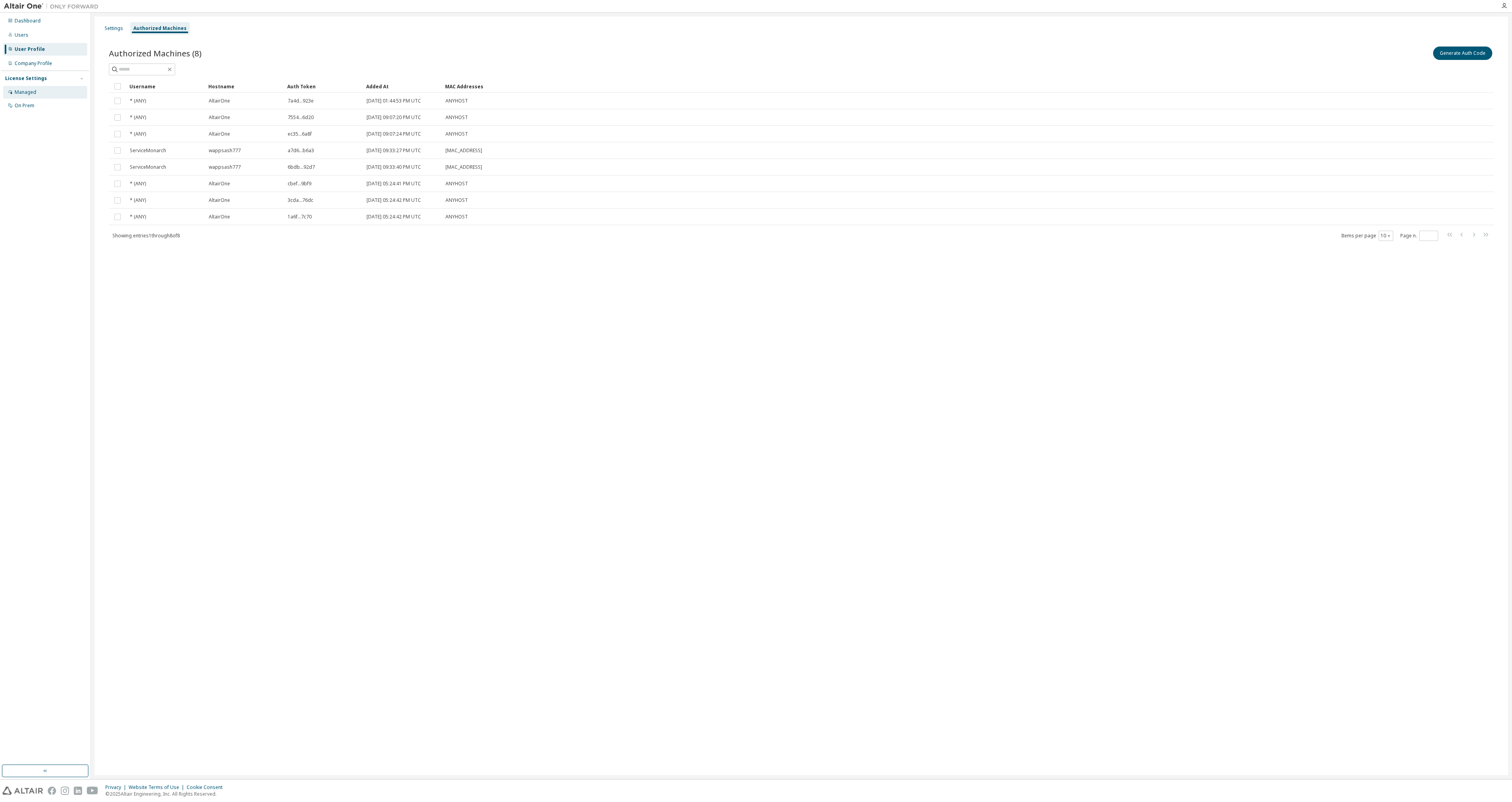
click at [42, 96] on div "Managed" at bounding box center [45, 93] width 84 height 13
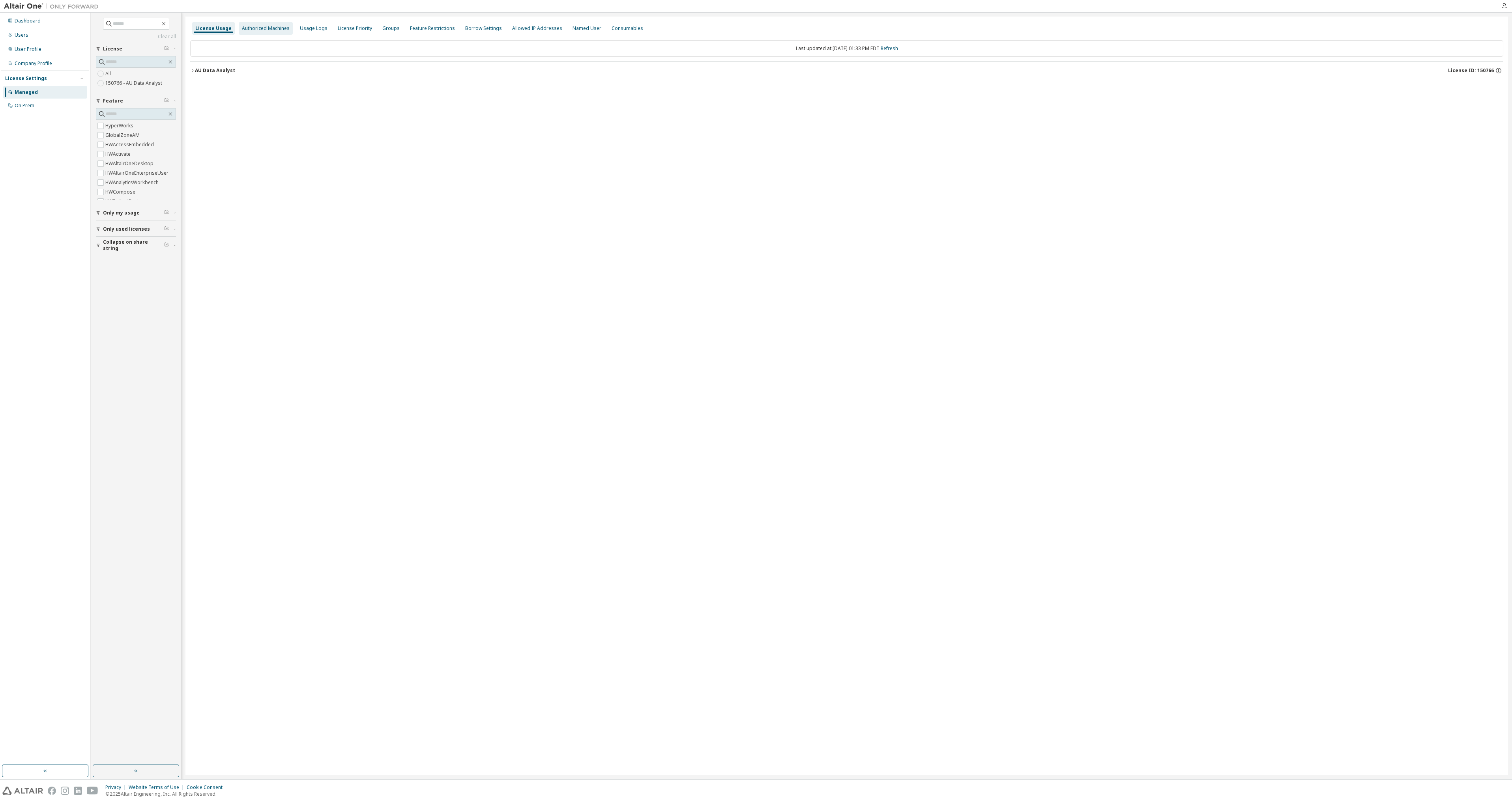
click at [257, 26] on div "Authorized Machines" at bounding box center [265, 28] width 48 height 6
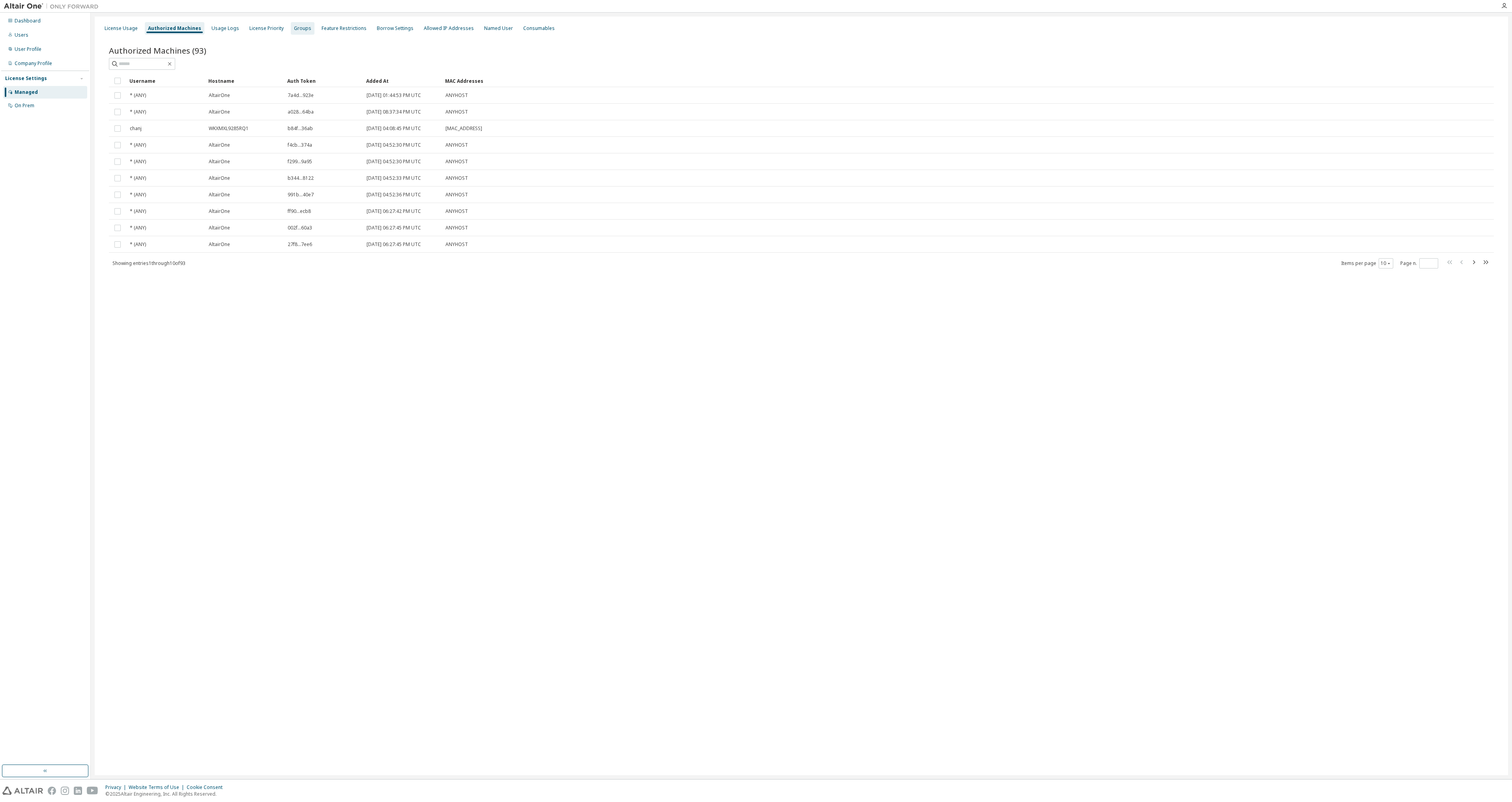
click at [297, 26] on div "Groups" at bounding box center [303, 28] width 18 height 6
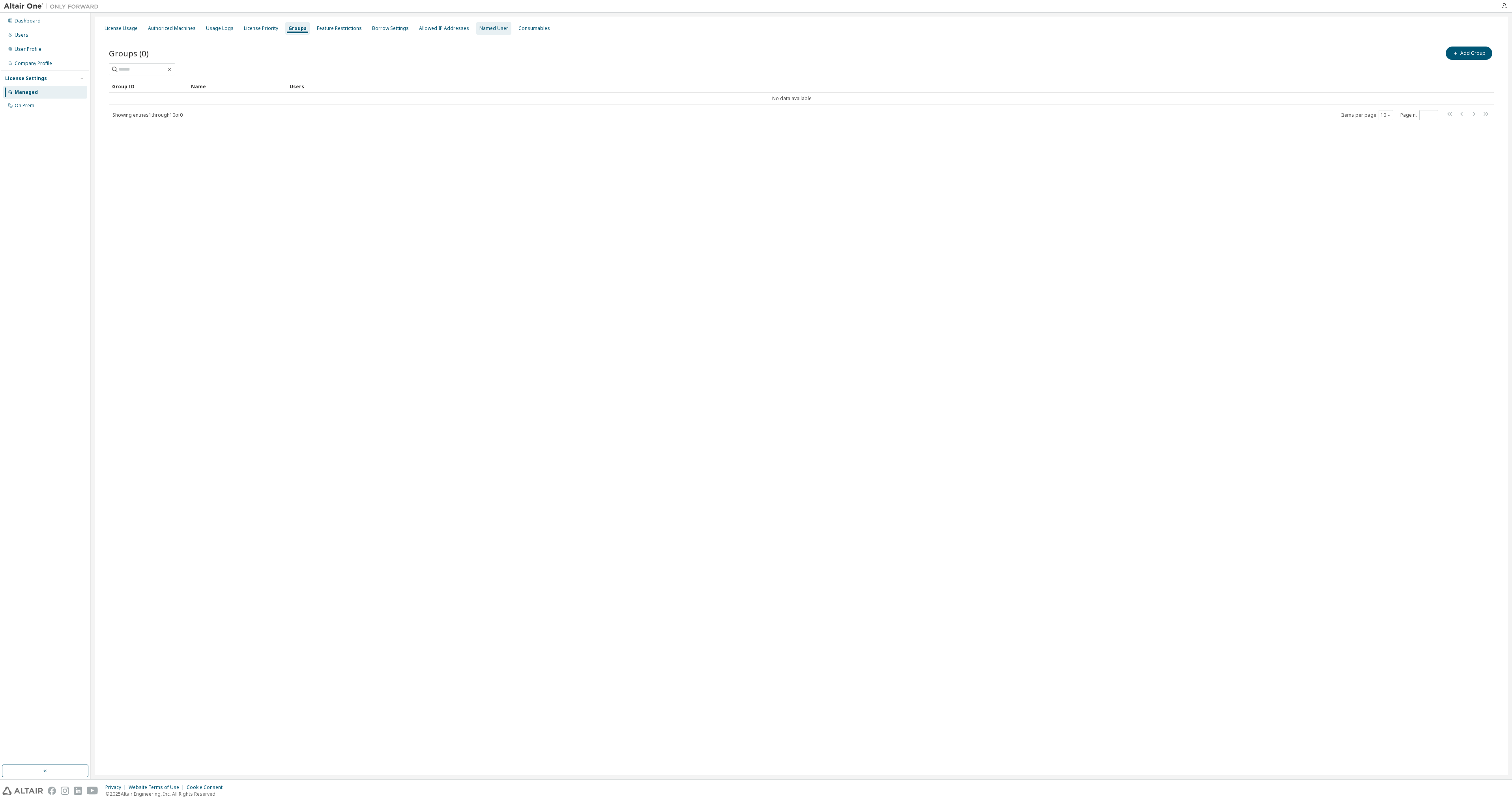
click at [481, 29] on div "Named User" at bounding box center [494, 28] width 29 height 6
click at [520, 31] on div "Consumables" at bounding box center [536, 28] width 32 height 6
click at [387, 26] on div "Borrow Settings" at bounding box center [390, 28] width 37 height 6
click at [347, 32] on div "Feature Restrictions" at bounding box center [338, 29] width 51 height 13
click at [288, 28] on div "Groups" at bounding box center [297, 28] width 18 height 6
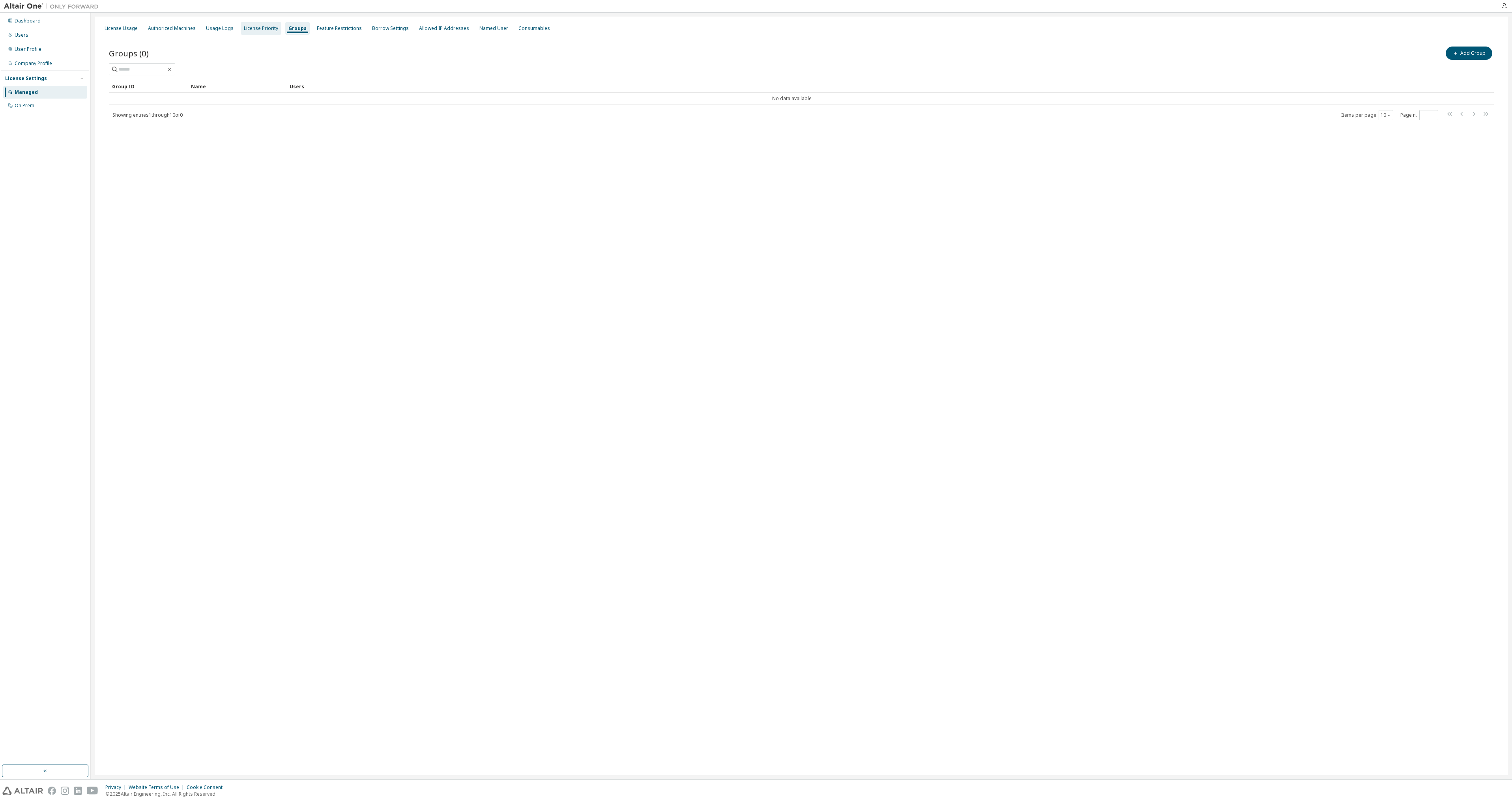
click at [242, 33] on div "License Priority" at bounding box center [261, 29] width 41 height 13
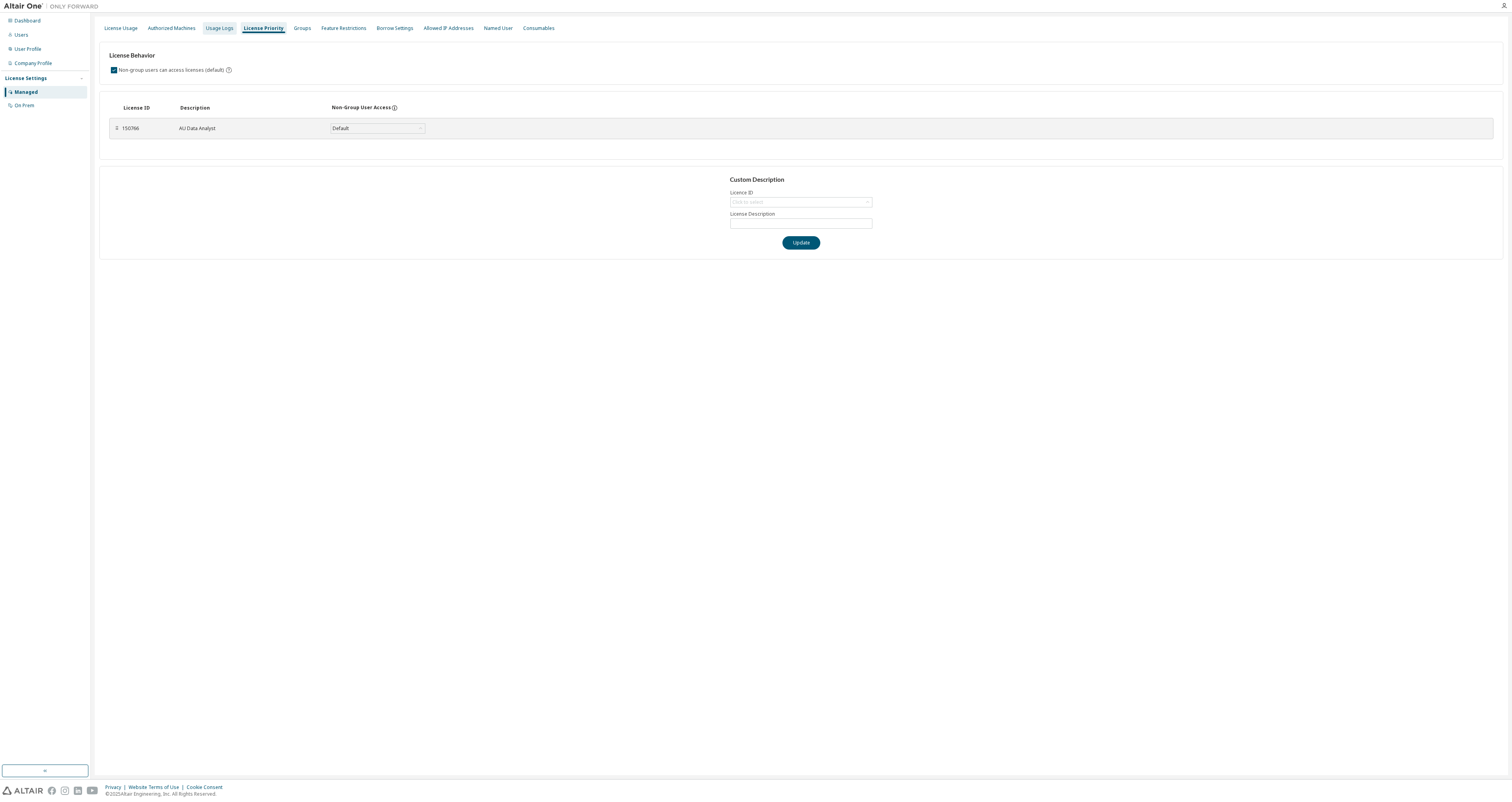
click at [215, 30] on div "Usage Logs" at bounding box center [220, 28] width 28 height 6
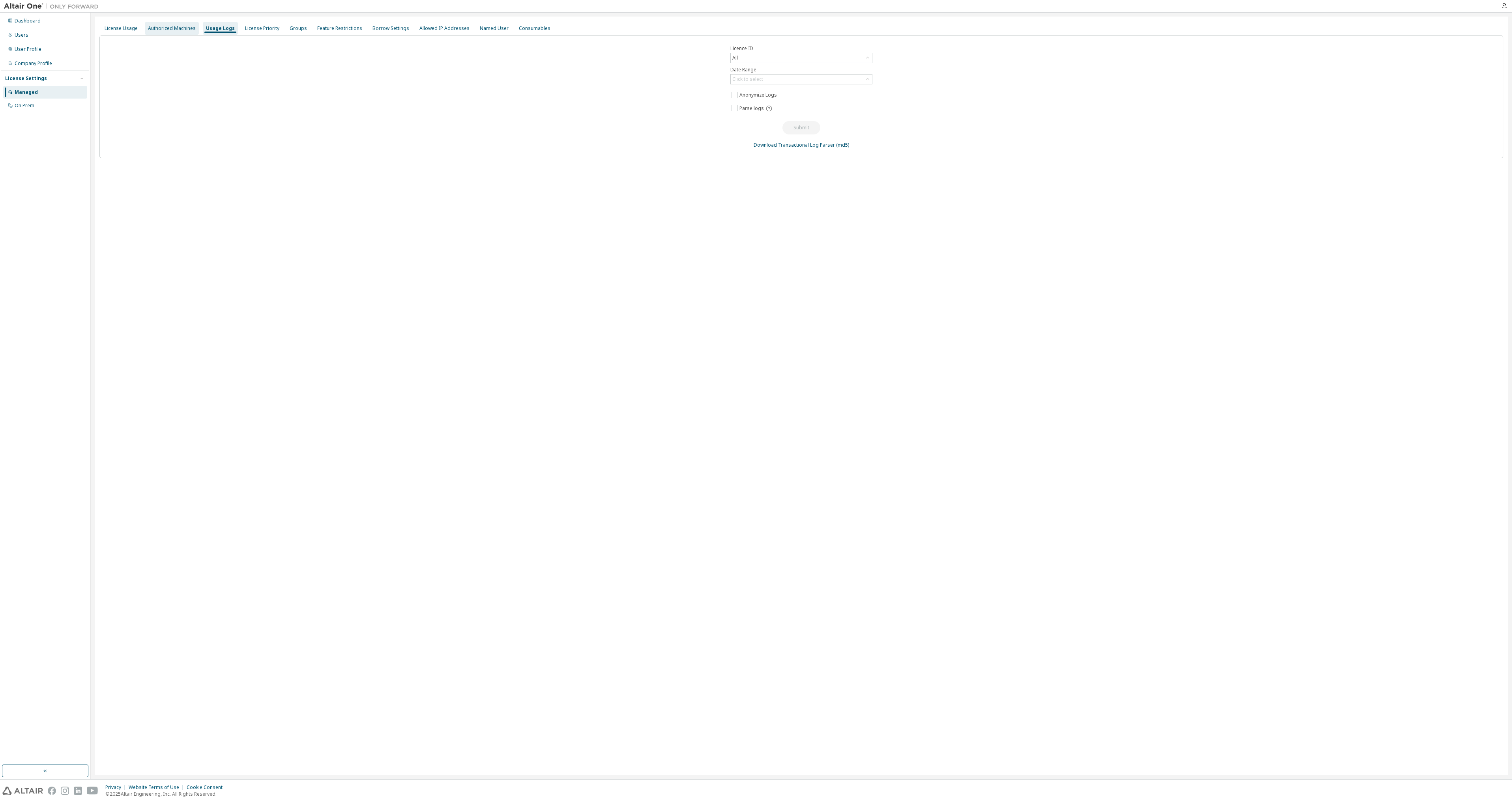
click at [178, 31] on div "Authorized Machines" at bounding box center [171, 28] width 48 height 6
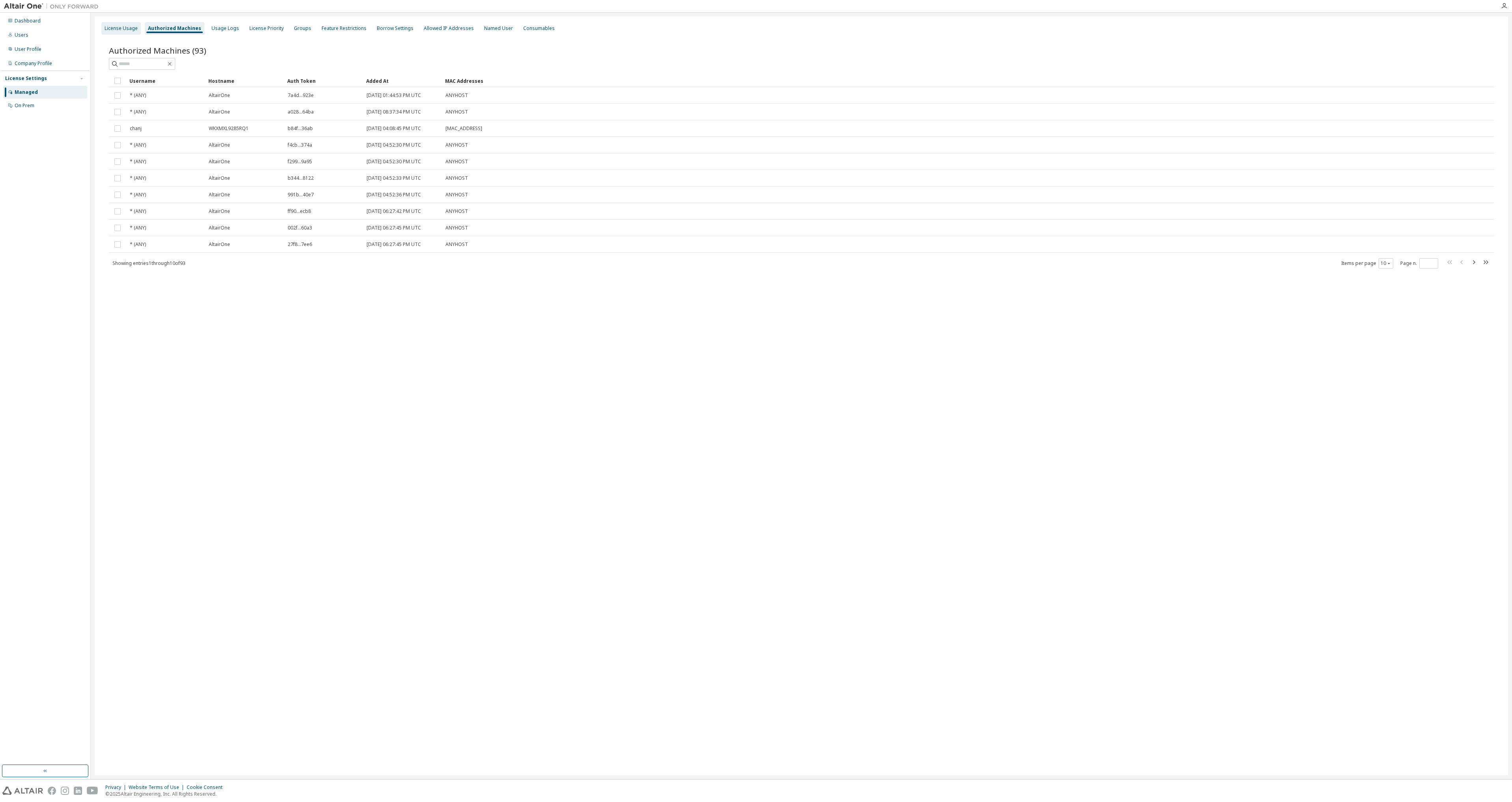
click at [125, 29] on div "License Usage" at bounding box center [121, 28] width 33 height 6
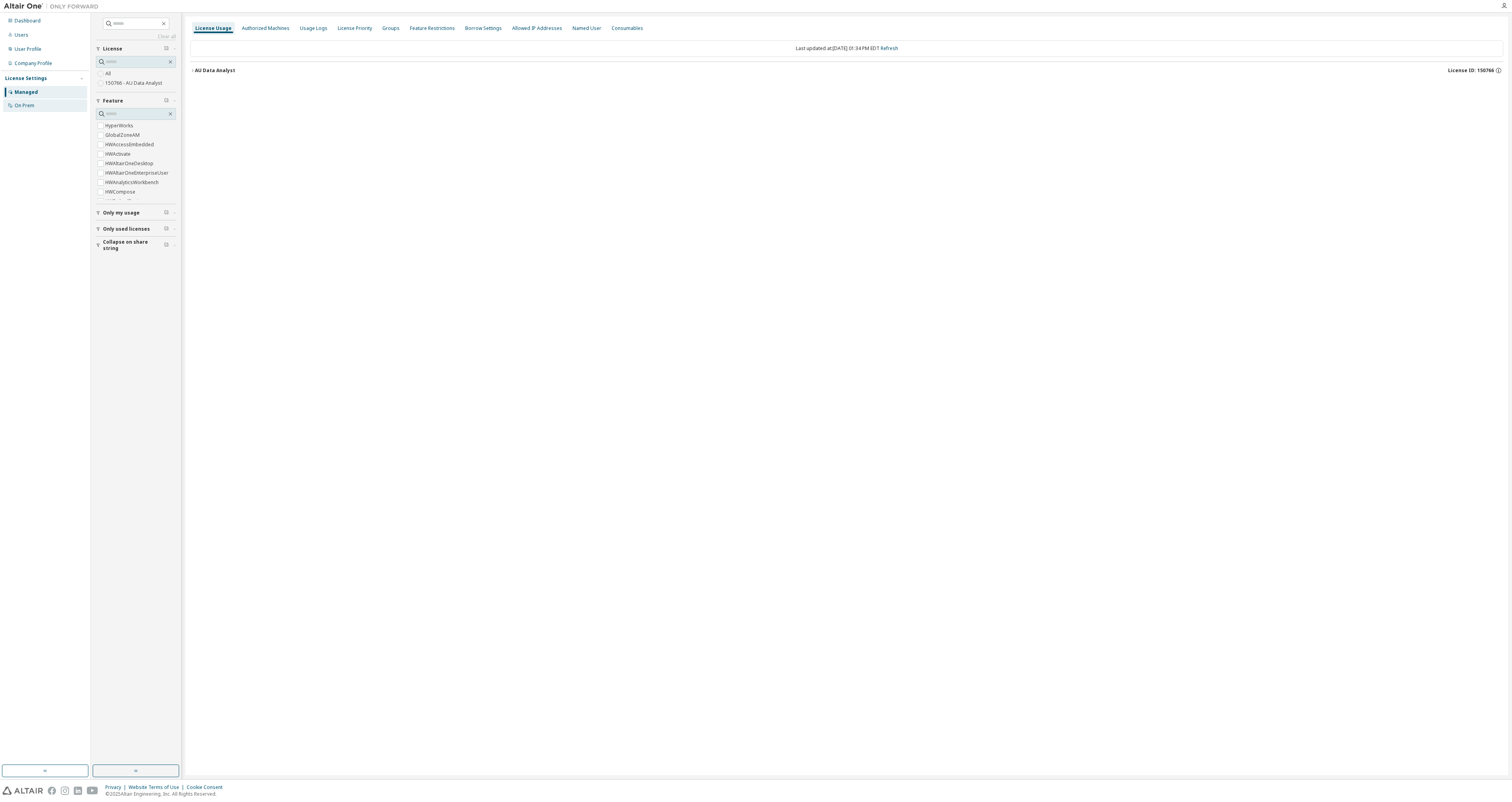
click at [34, 107] on div "On Prem" at bounding box center [25, 106] width 20 height 6
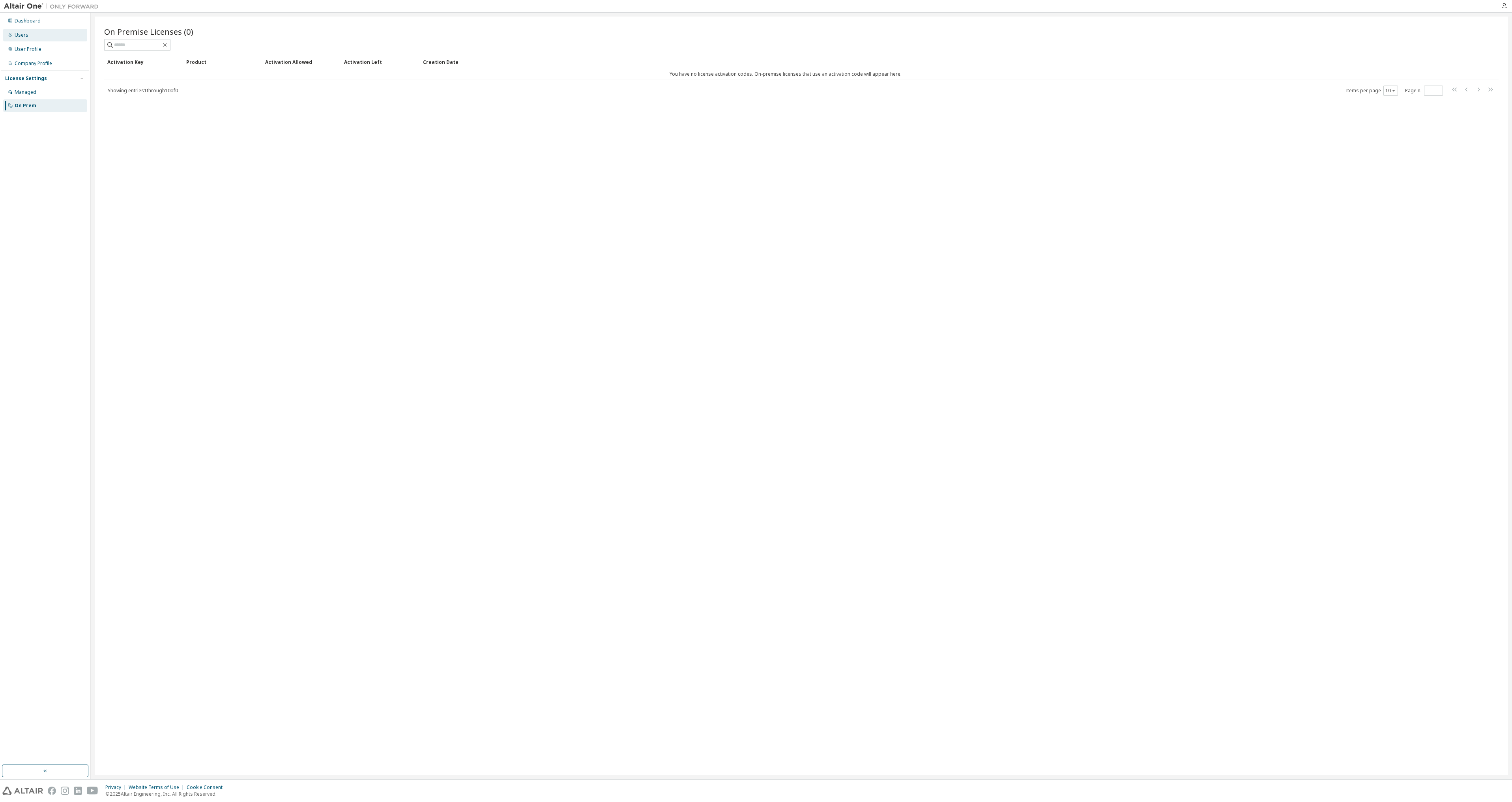
click at [28, 37] on div "Users" at bounding box center [45, 35] width 84 height 13
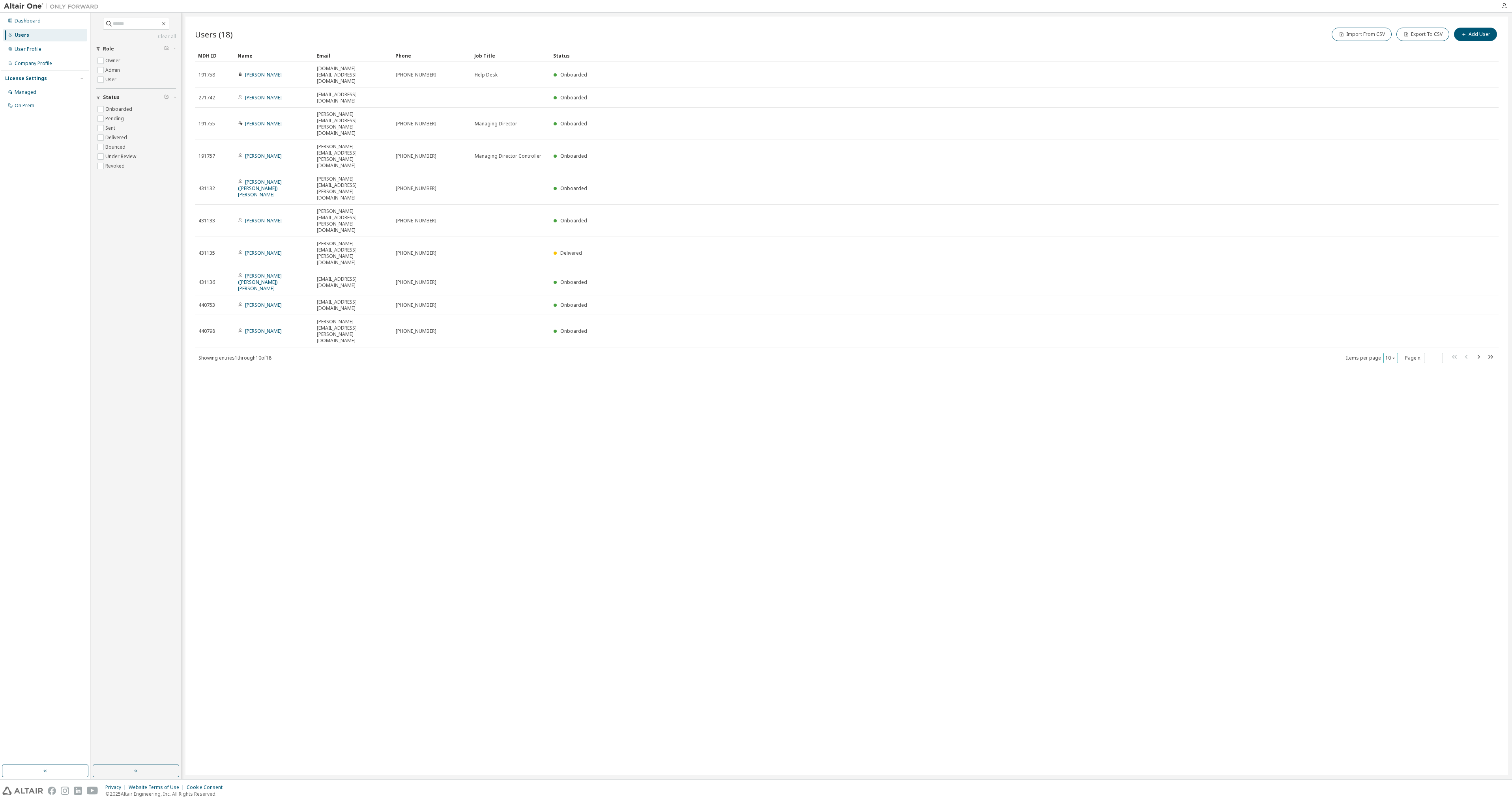
click at [753, 353] on div "10" at bounding box center [1391, 358] width 15 height 10
click at [753, 356] on icon "button" at bounding box center [1393, 358] width 5 height 5
click at [753, 231] on div "20" at bounding box center [1415, 226] width 63 height 9
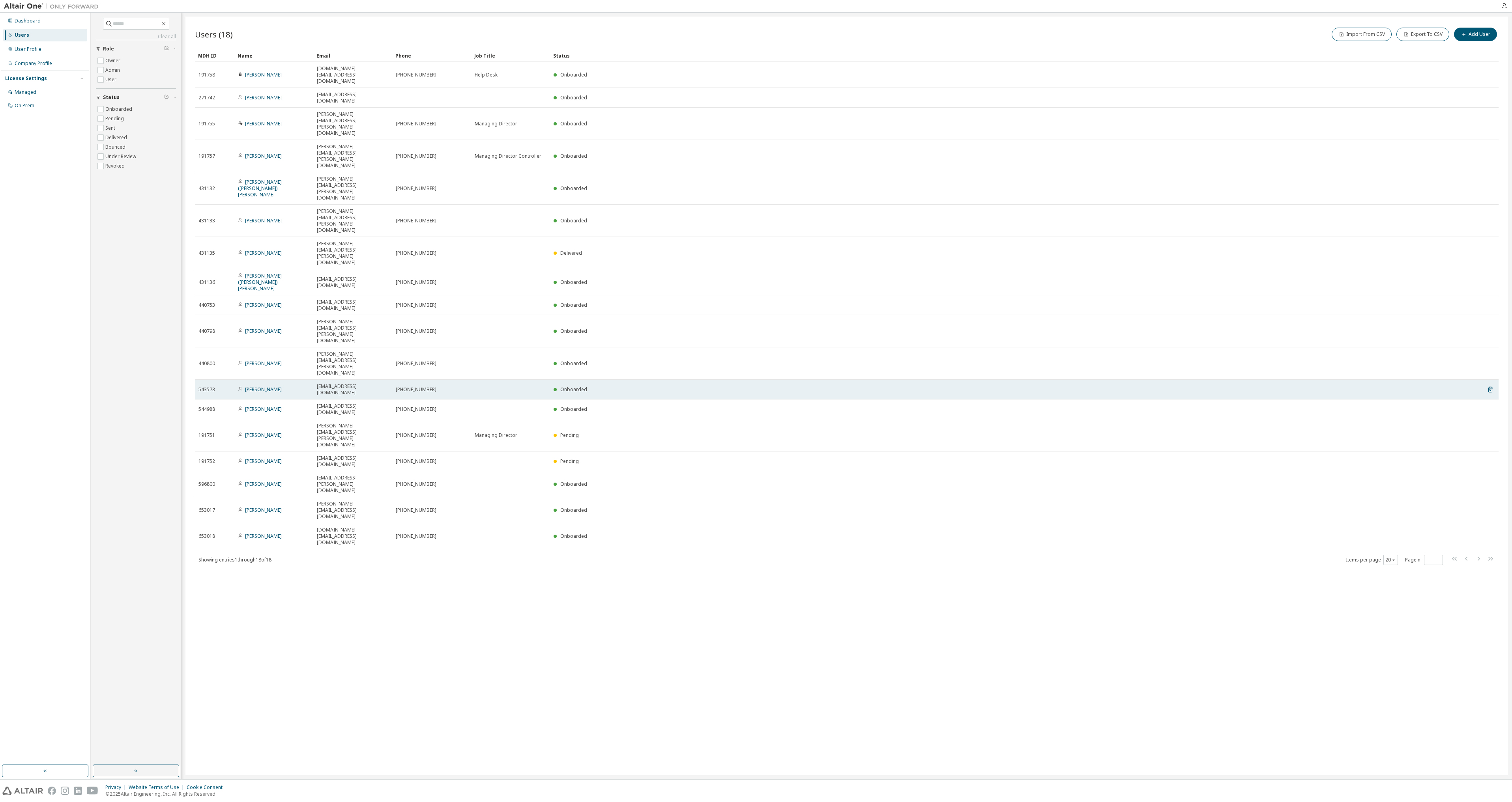
click at [578, 386] on span "Onboarded" at bounding box center [574, 389] width 27 height 6
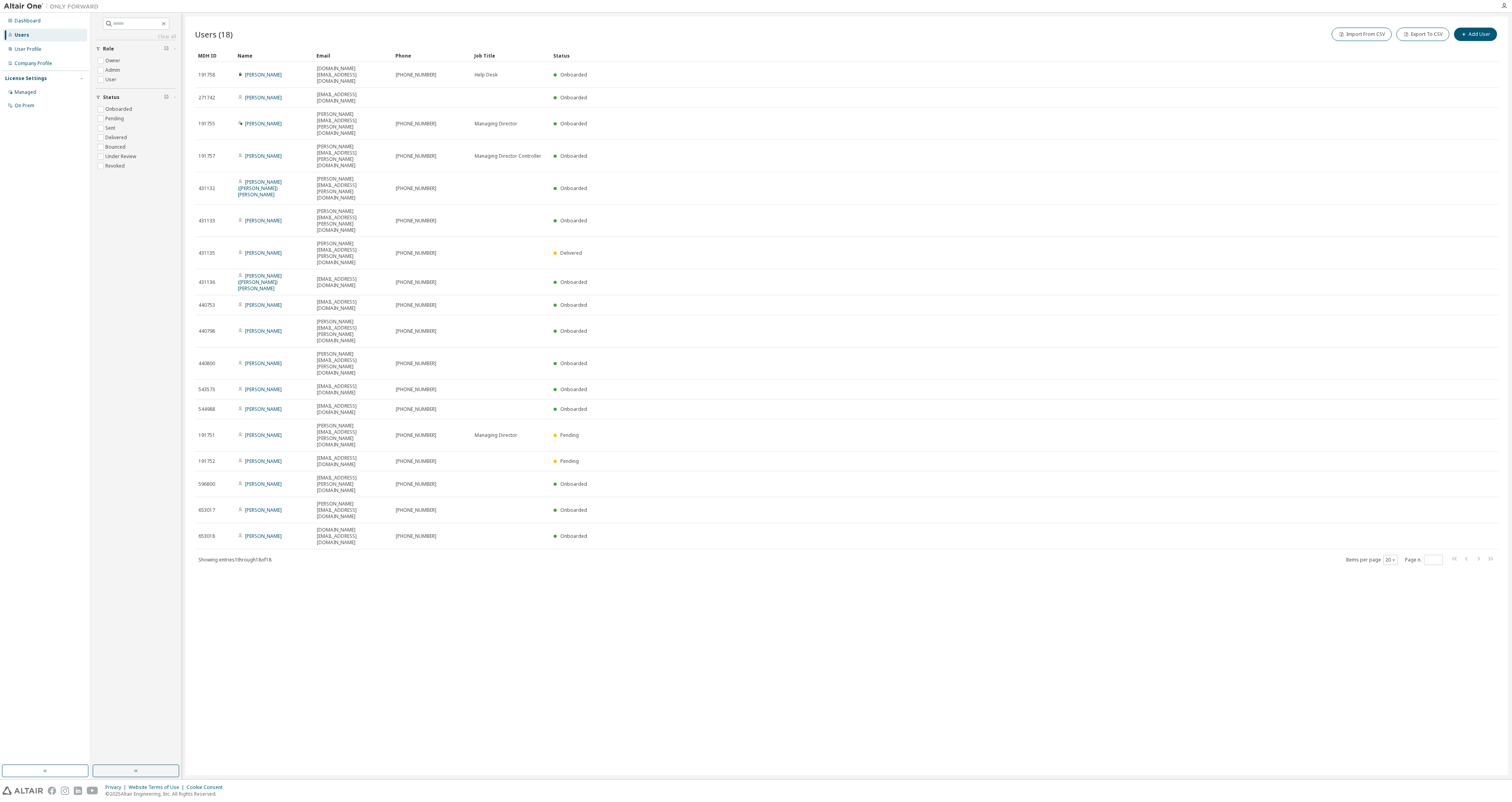
click at [753, 532] on div "Users (18) Import From CSV Export To CSV Add User Clear Load Save Save As Field…" at bounding box center [846, 395] width 1322 height 759
